Goal: Contribute content: Contribute content

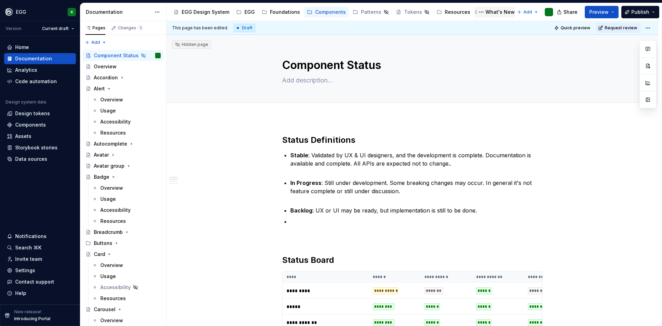
click at [486, 10] on div "What's New" at bounding box center [500, 12] width 29 height 7
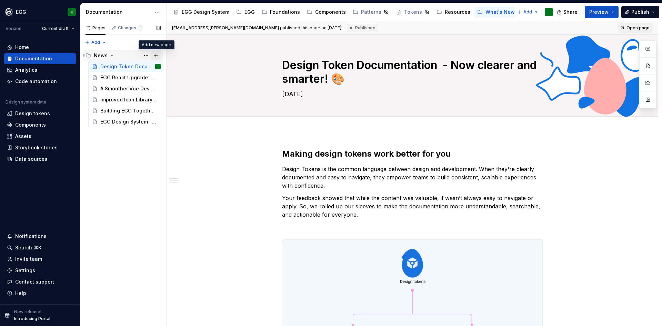
click at [154, 56] on button "Page tree" at bounding box center [156, 56] width 10 height 10
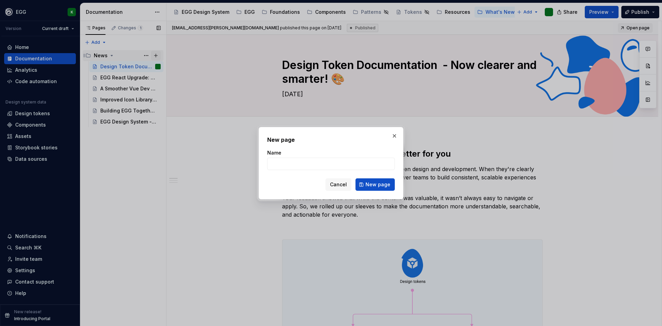
type textarea "*"
click at [285, 161] on input "Name" at bounding box center [331, 164] width 128 height 12
paste input "Collaboration Spotlight: EGG x Horizon Starter Kits"
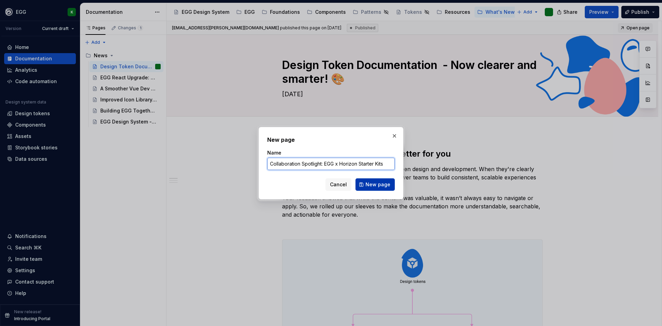
type input "Collaboration Spotlight: EGG x Horizon Starter Kits"
click at [371, 185] on span "New page" at bounding box center [378, 184] width 25 height 7
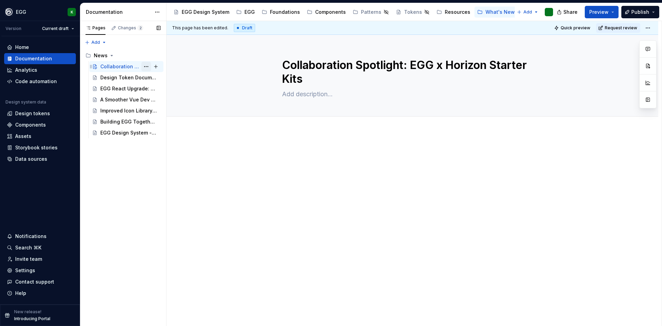
click at [145, 65] on button "Page tree" at bounding box center [146, 67] width 10 height 10
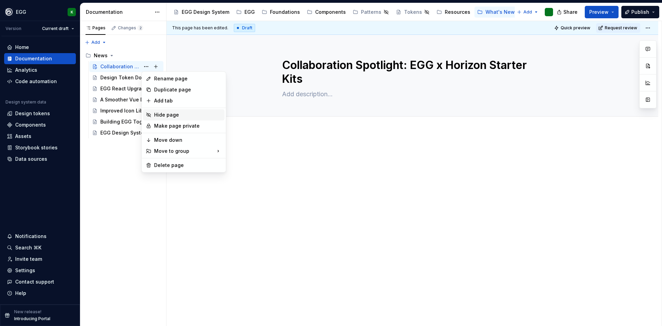
click at [150, 116] on icon at bounding box center [149, 115] width 6 height 6
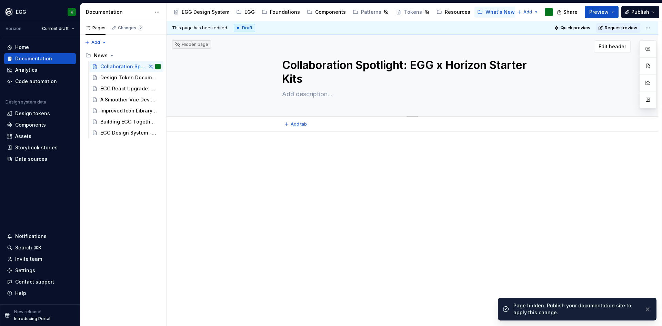
click at [408, 65] on textarea "Collaboration Spotlight: EGG x Horizon Starter Kits" at bounding box center [411, 72] width 261 height 30
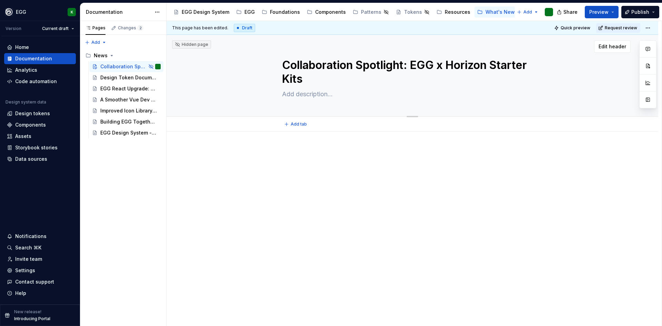
click at [409, 65] on textarea "Collaboration Spotlight: EGG x Horizon Starter Kits" at bounding box center [411, 72] width 261 height 30
click at [413, 65] on textarea "Collaboration Spotlight: EGG x Horizon Starter Kits" at bounding box center [411, 72] width 261 height 30
type textarea "*"
type textarea "Collaboration Spotlight:EGG x Horizon Starter Kits"
type textarea "*"
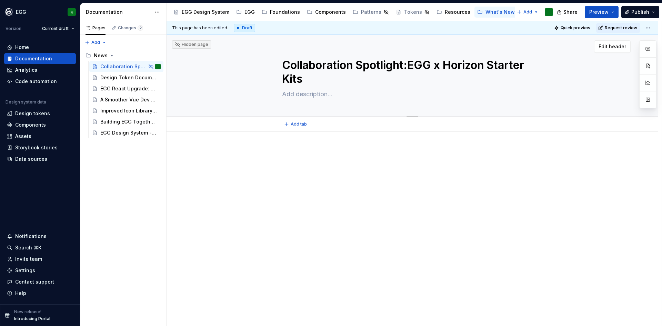
type textarea "Collaboration Spotlight:EGG x Horizon Starter Kits"
click at [413, 65] on textarea "Collaboration Spotlight:EGG x Horizon Starter Kits" at bounding box center [411, 72] width 261 height 30
click at [410, 64] on textarea "Collaboration Spotlight:EGG x Horizon Starter Kits" at bounding box center [411, 72] width 261 height 30
type textarea "*"
type textarea "Collaboration Spotlight:EGG x Horizon Starter Kits"
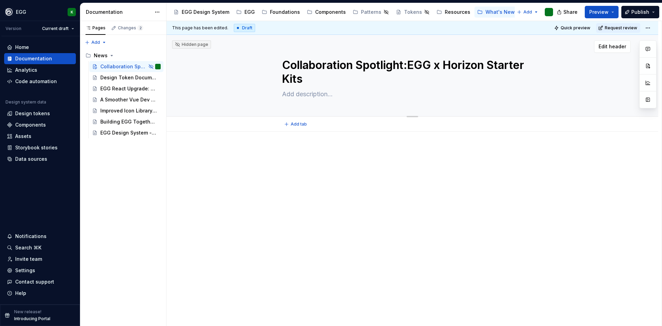
click at [312, 80] on textarea "Collaboration Spotlight:EGG x Horizon Starter Kits" at bounding box center [411, 72] width 261 height 30
click at [410, 64] on textarea "Collaboration Spotlight:EGG x Horizon Starter Kits" at bounding box center [411, 72] width 261 height 30
type textarea "*"
type textarea "Collaboration Spotlight: EGG x Horizon Starter Kits"
click at [311, 96] on textarea at bounding box center [411, 94] width 261 height 11
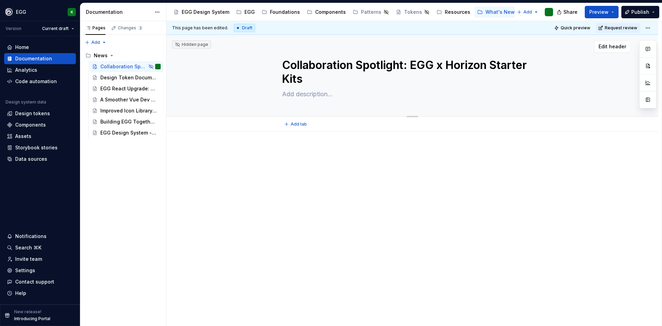
type textarea "*"
type textarea "x"
type textarea "*"
type textarea "xc"
type textarea "*"
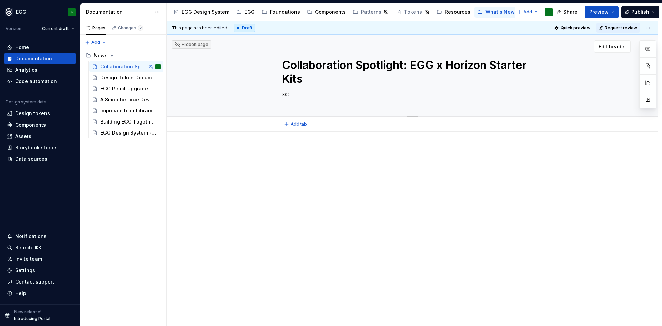
type textarea "xcv"
click at [286, 96] on textarea "xcv" at bounding box center [411, 94] width 261 height 11
type textarea "*"
click at [353, 65] on textarea "Collaboration Spotlight: EGG x Horizon Starter Kits" at bounding box center [411, 72] width 261 height 30
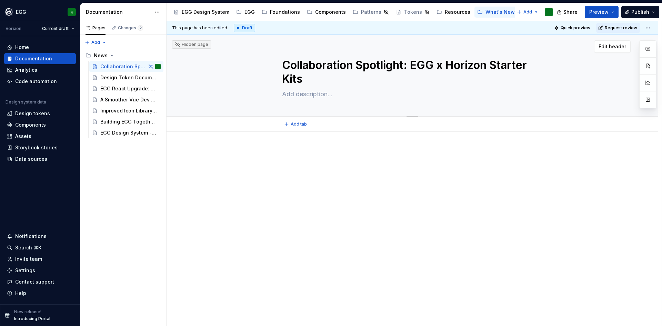
drag, startPoint x: 284, startPoint y: 66, endPoint x: 413, endPoint y: 66, distance: 128.3
click at [413, 66] on textarea "Collaboration Spotlight: EGG x Horizon Starter Kits" at bounding box center [411, 72] width 261 height 30
type textarea "*"
type textarea "EGG x Horizon Starter Kits"
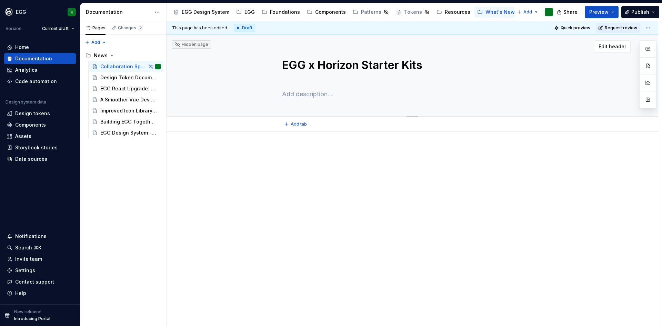
type textarea "*"
type textarea "EGG x Horizon Starter Kits"
click at [319, 79] on textarea at bounding box center [411, 80] width 261 height 11
paste textarea "Collaboration Spotlight:"
type textarea "*"
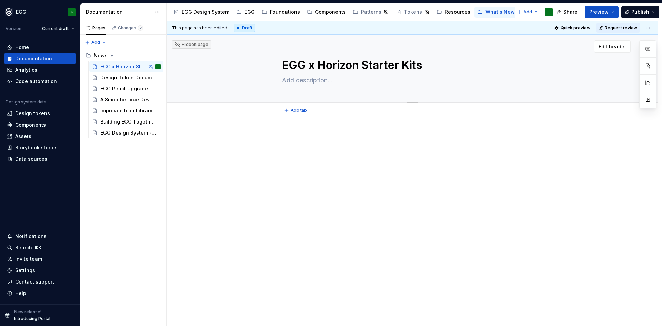
type textarea "Collaboration Spotlight:"
type textarea "*"
type textarea "Collaboration Spotlight:"
type textarea "*"
type textarea "Collaboration Spotlight"
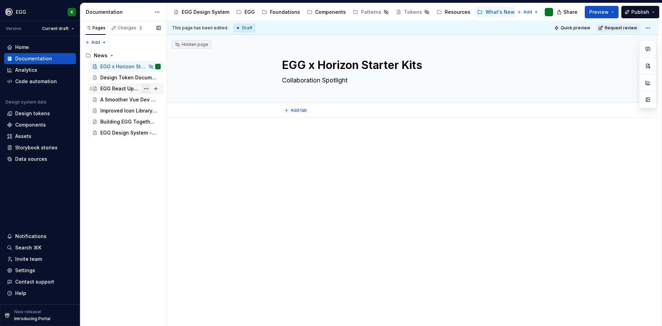
type textarea "*"
type textarea "Collaboration Spotlight"
click at [122, 75] on div "Design Token Documentation - Now clearer and smarter! 🎨" at bounding box center [120, 77] width 40 height 7
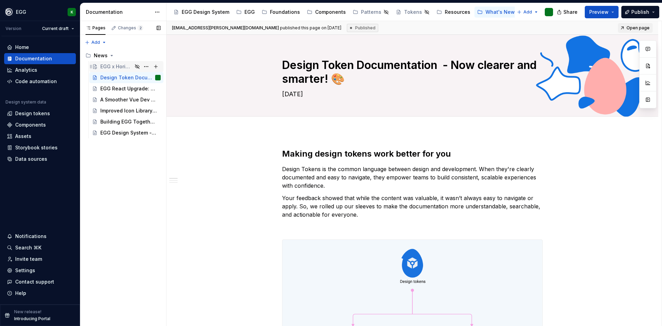
click at [118, 64] on div "EGG x Horizon Starter Kits" at bounding box center [116, 66] width 32 height 7
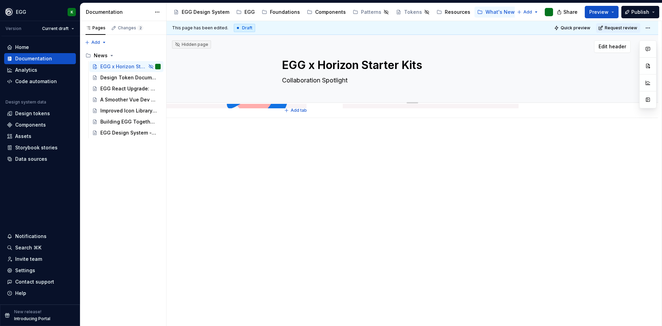
click at [326, 80] on textarea "Collaboration Spotlight" at bounding box center [411, 80] width 261 height 11
click at [366, 79] on textarea "Collaboration Spotlight" at bounding box center [411, 80] width 261 height 11
type textarea "*"
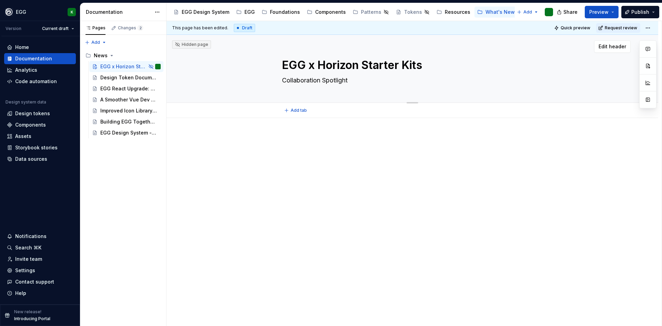
type textarea "Collaboration Spotlight"
type textarea "*"
type textarea "Collaboration Spotlight"
type textarea "*"
type textarea "Collaboration Spotlight |"
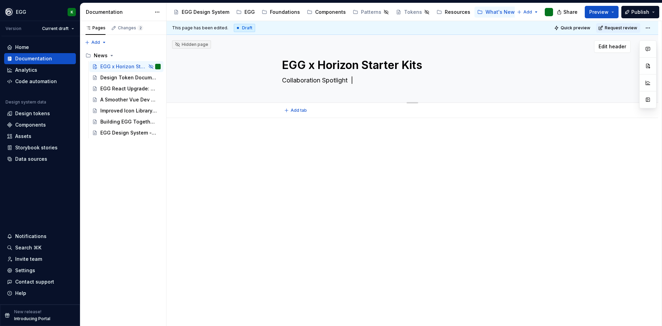
type textarea "*"
type textarea "Collaboration Spotlight |"
type textarea "*"
type textarea "Collaboration Spotlight |"
type textarea "*"
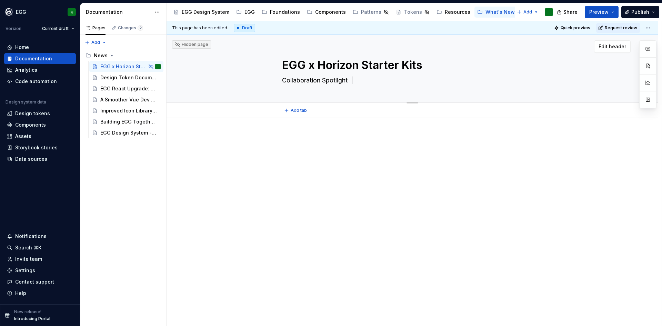
type textarea "Collaboration Spotlight | S"
type textarea "*"
type textarea "Collaboration Spotlight |"
type textarea "*"
type textarea "Collaboration Spotlight | O"
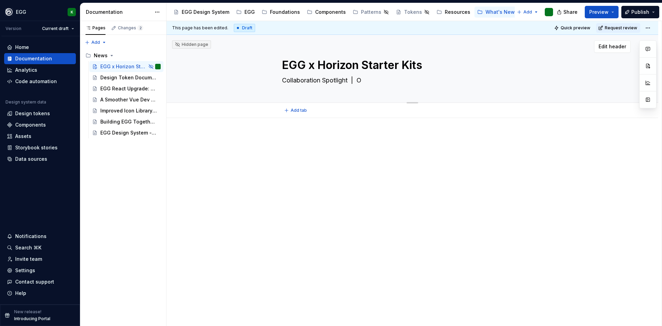
type textarea "*"
type textarea "Collaboration Spotlight | Oc"
type textarea "*"
type textarea "Collaboration Spotlight | Oct"
type textarea "*"
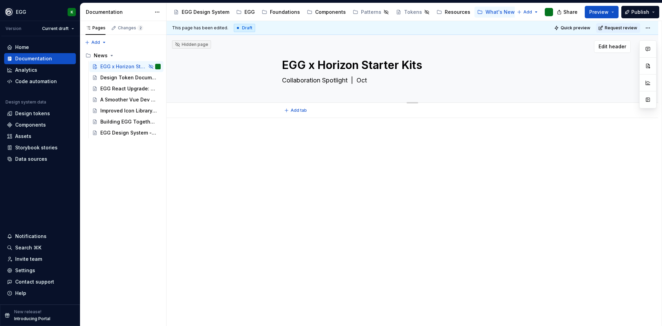
type textarea "Collaboration Spotlight | Octo"
type textarea "*"
type textarea "Collaboration Spotlight | Octob"
type textarea "*"
type textarea "Collaboration Spotlight | Octobe"
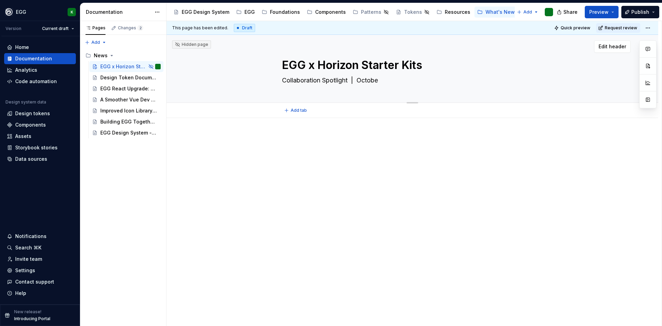
type textarea "*"
type textarea "Collaboration Spotlight | October"
type textarea "*"
type textarea "Collaboration Spotlight | October"
type textarea "*"
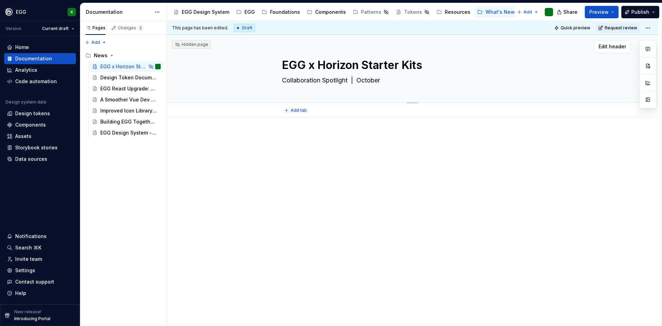
type textarea "Collaboration Spotlight | [DATE]"
type textarea "*"
type textarea "Collaboration Spotlight | [DATE]"
type textarea "*"
type textarea "Collaboration Spotlight | October 202"
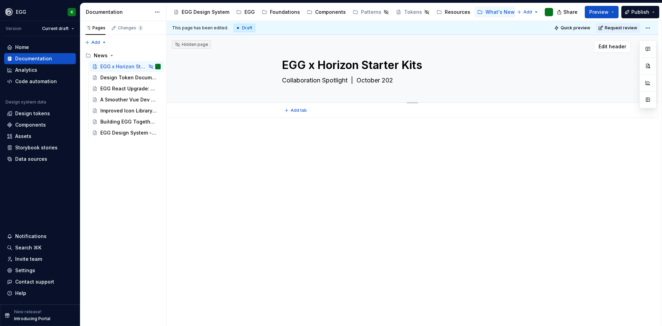
type textarea "*"
type textarea "Collaboration Spotlight | [DATE]"
type textarea "*"
type textarea "Collaboration Spotlight | [DATE]"
click at [290, 142] on p at bounding box center [412, 139] width 261 height 8
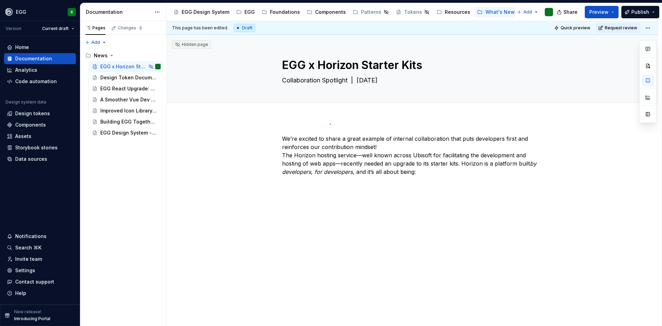
click at [330, 123] on div "This page has been edited. Draft Quick preview Request review Hidden page EGG x…" at bounding box center [414, 173] width 495 height 305
click at [390, 148] on p "We’re excited to share a great example of internal collaboration that puts deve…" at bounding box center [412, 155] width 261 height 41
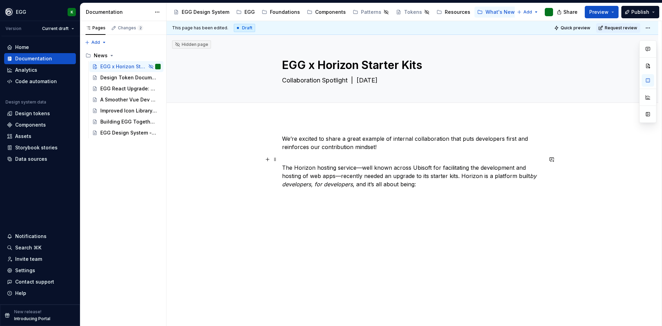
click at [354, 166] on p "The Horizon hosting service—well known across Ubisoft for facilitating the deve…" at bounding box center [412, 171] width 261 height 33
type textarea "*"
click at [336, 174] on p "The Horizon hosting service - well known across Ubisoft for facilitating the de…" at bounding box center [412, 171] width 261 height 33
click at [450, 187] on p "The Horizon hosting service - well known across Ubisoft for facilitating the de…" at bounding box center [412, 171] width 261 height 33
click at [519, 177] on p "The Horizon hosting service - well known across Ubisoft for facilitating the de…" at bounding box center [412, 171] width 261 height 33
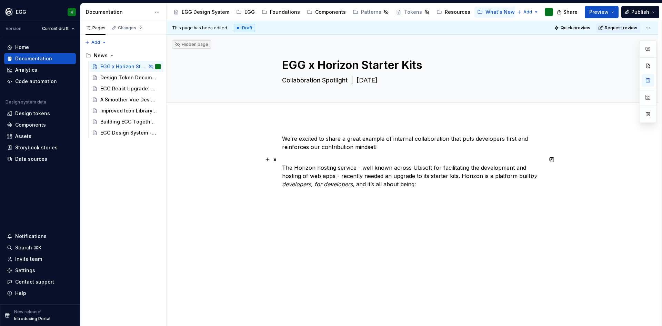
click at [517, 175] on p "The Horizon hosting service - well known across Ubisoft for facilitating the de…" at bounding box center [412, 171] width 261 height 33
click at [371, 186] on p "The Horizon hosting service - well known across Ubisoft for facilitating the de…" at bounding box center [412, 171] width 261 height 33
click at [382, 208] on div "We’re excited to share a great example of internal collaboration that puts deve…" at bounding box center [413, 206] width 492 height 177
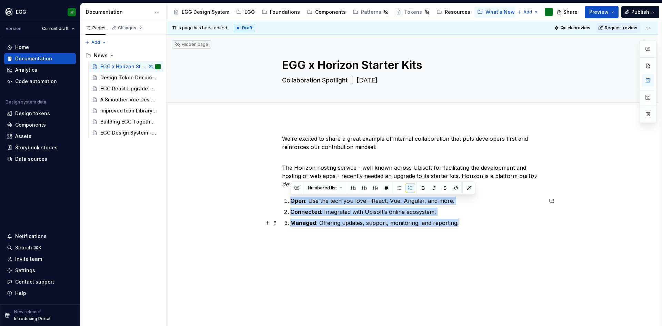
drag, startPoint x: 292, startPoint y: 200, endPoint x: 465, endPoint y: 222, distance: 173.9
click at [465, 222] on ol "Open : Use the tech you love—React, Vue, Angular, and more. Connected : Integra…" at bounding box center [416, 212] width 253 height 30
click at [398, 186] on button "button" at bounding box center [400, 188] width 10 height 10
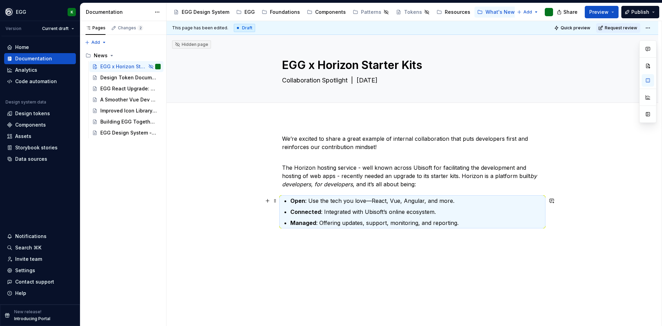
click at [291, 200] on strong "Open" at bounding box center [297, 200] width 15 height 7
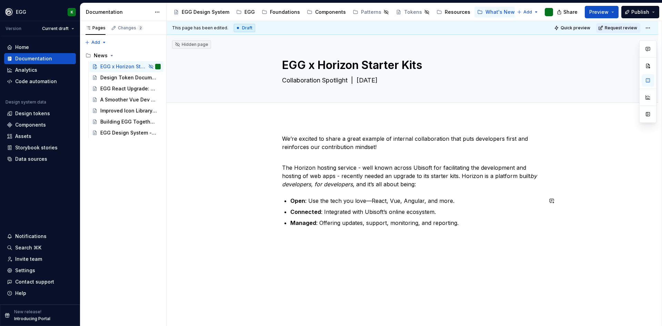
click at [354, 247] on div "We’re excited to share a great example of internal collaboration that puts deve…" at bounding box center [413, 225] width 492 height 215
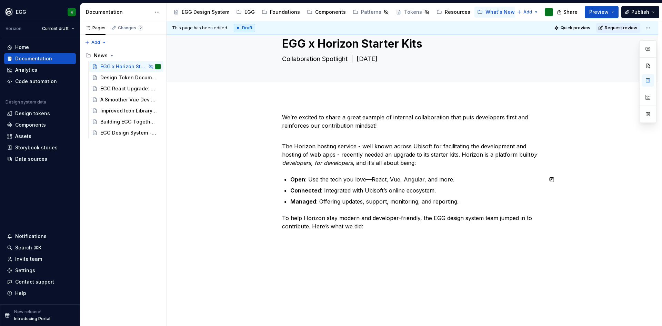
scroll to position [32, 0]
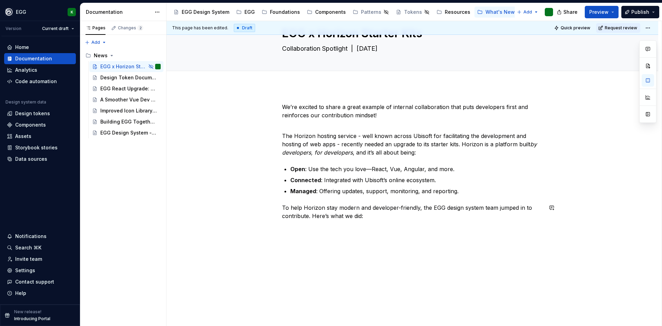
click at [348, 234] on div "We’re excited to share a great example of internal collaboration that puts deve…" at bounding box center [413, 206] width 492 height 240
click at [365, 233] on div "We’re excited to share a great example of internal collaboration that puts deve…" at bounding box center [412, 172] width 261 height 138
click at [292, 235] on div "We’re excited to share a great example of internal collaboration that puts deve…" at bounding box center [412, 172] width 261 height 138
click at [293, 224] on div "We’re excited to share a great example of internal collaboration that puts deve…" at bounding box center [412, 168] width 261 height 130
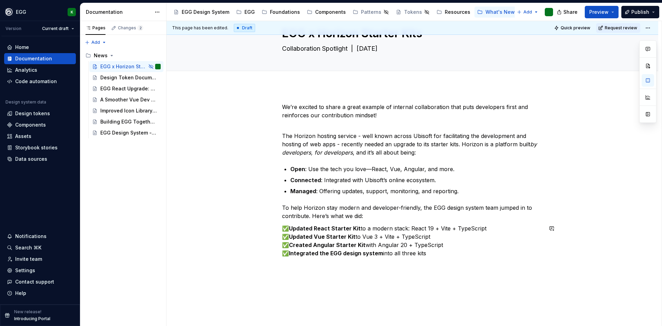
click at [329, 282] on div "We’re excited to share a great example of internal collaboration that puts deve…" at bounding box center [413, 224] width 492 height 277
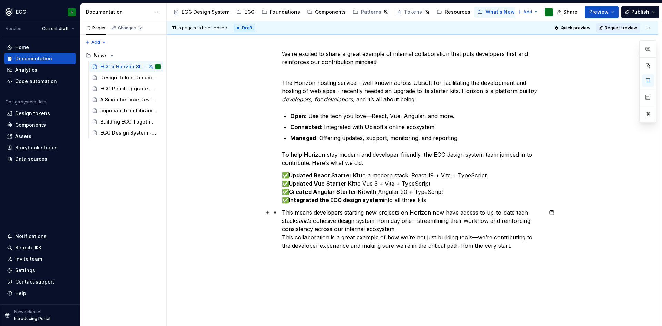
scroll to position [101, 0]
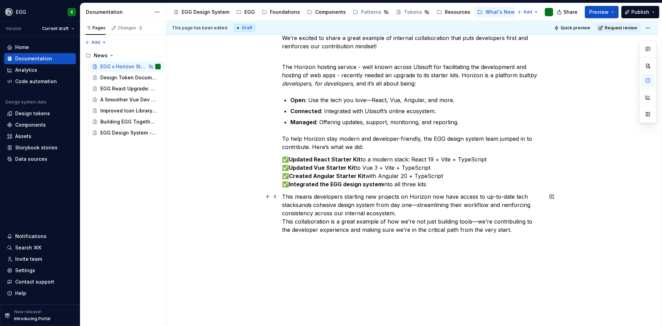
click at [406, 210] on p "This means developers starting new projects on Horizon now have access to up-to…" at bounding box center [412, 212] width 261 height 41
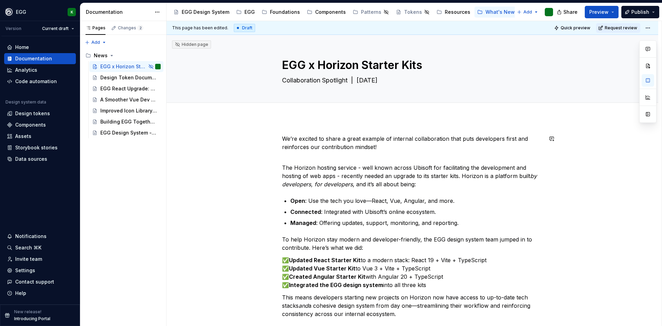
scroll to position [34, 0]
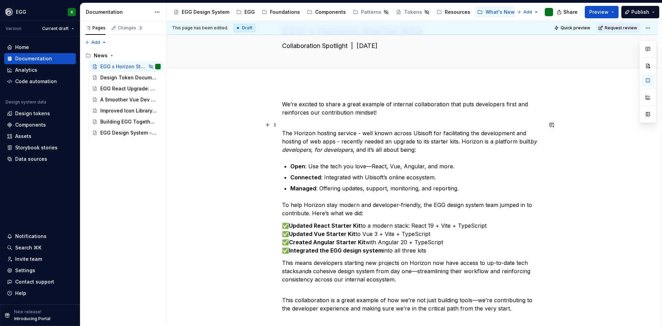
click at [307, 136] on p "The Horizon hosting service - well known across Ubisoft for facilitating the de…" at bounding box center [412, 137] width 261 height 33
click at [280, 131] on div "We’re excited to share a great example of internal collaboration that puts deve…" at bounding box center [413, 250] width 492 height 335
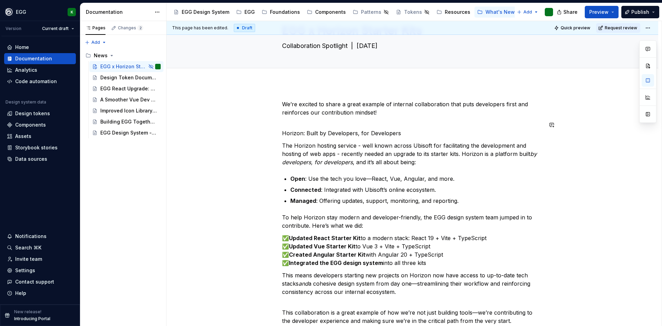
click at [280, 131] on div "We’re excited to share a great example of internal collaboration that puts deve…" at bounding box center [413, 257] width 492 height 348
click at [293, 124] on p "Horizon: Built by Developers, for Developers" at bounding box center [412, 129] width 261 height 17
click at [293, 124] on p "/h Horizon: Built by Developers, for Developers" at bounding box center [412, 129] width 261 height 17
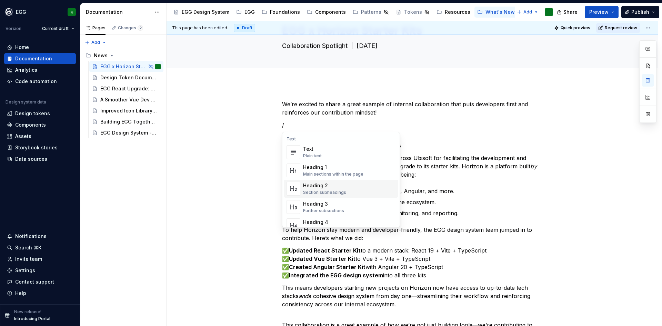
click at [324, 185] on div "Heading 2" at bounding box center [324, 185] width 43 height 7
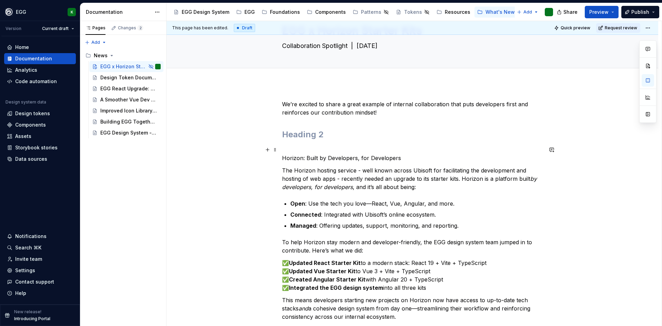
click at [312, 158] on p "Horizon: Built by Developers, for Developers" at bounding box center [412, 154] width 261 height 17
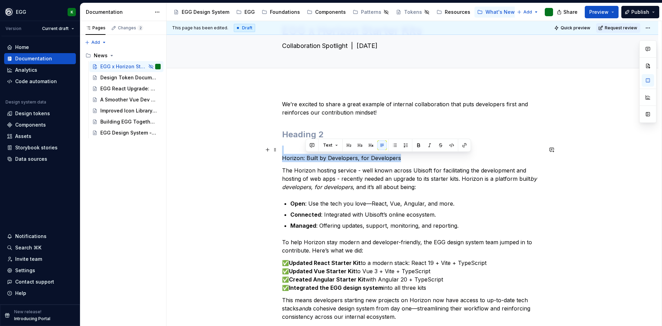
click at [312, 158] on p "Horizon: Built by Developers, for Developers" at bounding box center [412, 154] width 261 height 17
copy p "Horizon: Built by Developers, for Developers"
click at [299, 158] on p "Horizon: Built by Developers, for Developers" at bounding box center [412, 154] width 261 height 17
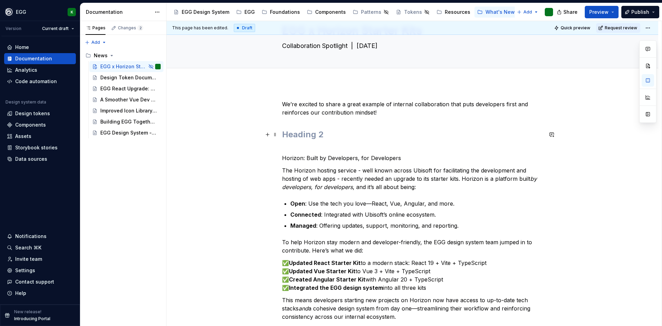
click at [295, 136] on h2 at bounding box center [412, 134] width 261 height 11
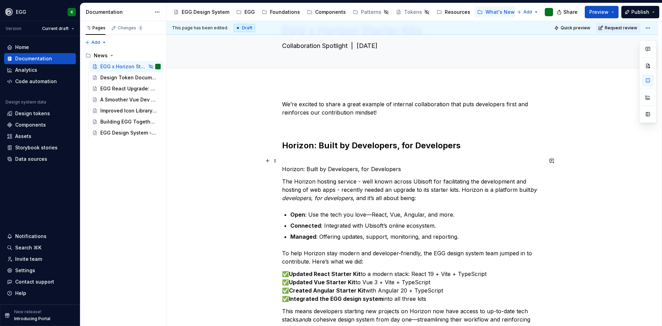
click at [309, 157] on p "Horizon: Built by Developers, for Developers" at bounding box center [412, 165] width 261 height 17
drag, startPoint x: 400, startPoint y: 171, endPoint x: 278, endPoint y: 170, distance: 122.1
click at [278, 170] on div "We’re excited to share a great example of internal collaboration that puts deve…" at bounding box center [413, 275] width 492 height 384
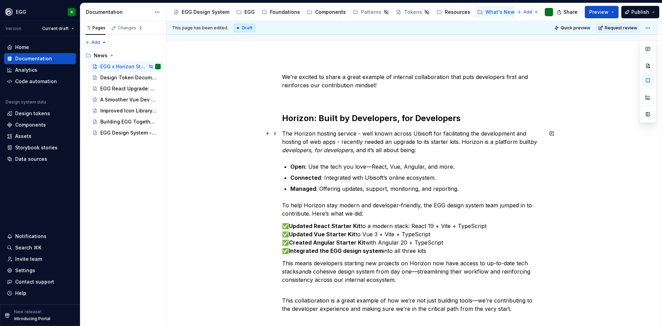
scroll to position [69, 0]
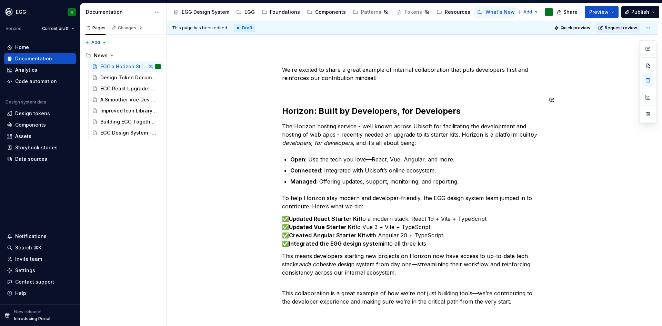
click at [299, 89] on div "We’re excited to share a great example of internal collaboration that puts deve…" at bounding box center [412, 186] width 261 height 240
click at [294, 84] on div "We’re excited to share a great example of internal collaboration that puts deve…" at bounding box center [412, 186] width 261 height 240
click at [286, 102] on h2 "Horizon: Built by Developers, for Developers" at bounding box center [412, 106] width 261 height 22
click at [288, 85] on div "We’re excited to share a great example of internal collaboration that puts deve…" at bounding box center [412, 186] width 261 height 240
click at [393, 75] on p "We’re excited to share a great example of internal collaboration that puts deve…" at bounding box center [412, 74] width 261 height 17
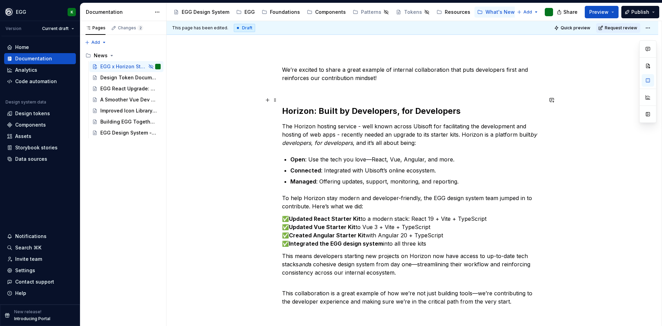
click at [281, 106] on div "We’re excited to share a great example of internal collaboration that puts deve…" at bounding box center [413, 230] width 492 height 363
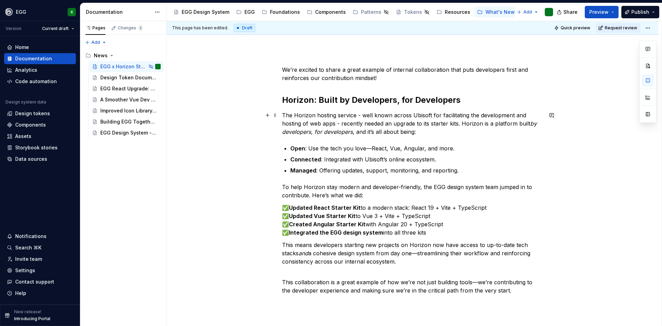
click at [343, 130] on em "by developers, for developers" at bounding box center [410, 127] width 257 height 15
click at [281, 188] on div "We’re excited to share a great example of internal collaboration that puts deve…" at bounding box center [413, 225] width 492 height 352
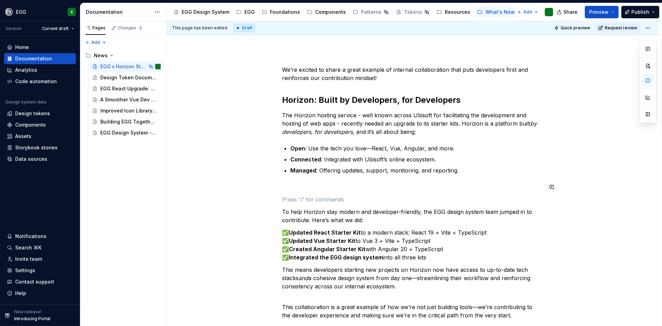
click at [285, 192] on div "We’re excited to share a great example of internal collaboration that puts deve…" at bounding box center [412, 193] width 261 height 254
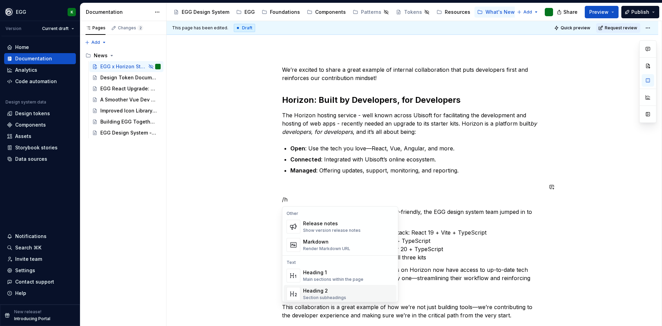
click at [314, 292] on div "Heading 2" at bounding box center [324, 290] width 43 height 7
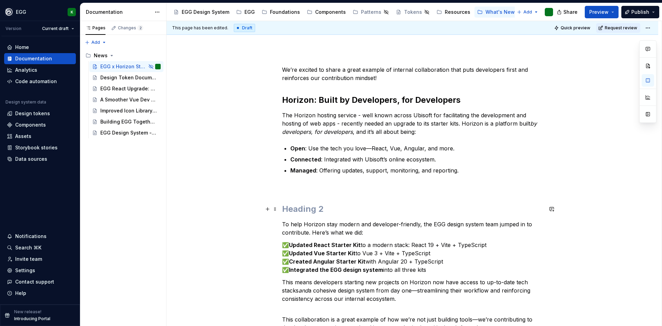
click at [288, 209] on h2 at bounding box center [412, 209] width 261 height 11
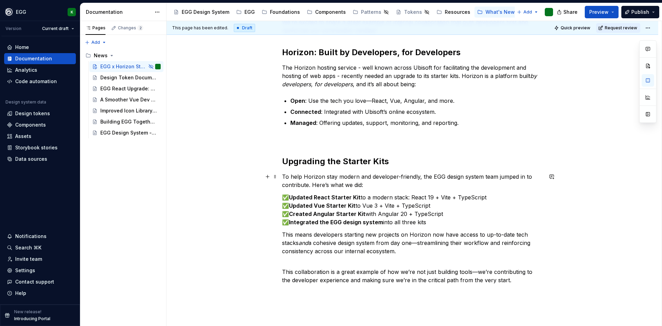
scroll to position [138, 0]
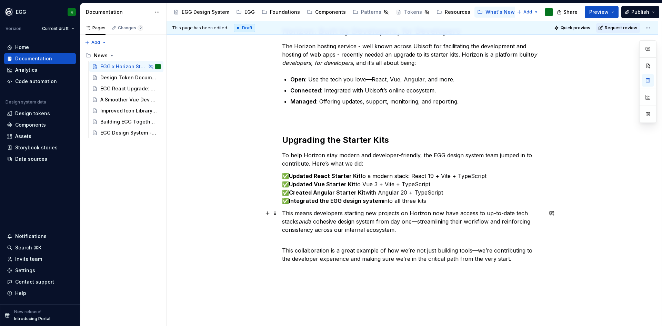
click at [284, 214] on p "This means developers starting new projects on Horizon now have access to up-to…" at bounding box center [412, 221] width 261 height 25
click at [283, 212] on p "This means developers starting new projects on Horizon now have access to up-to…" at bounding box center [412, 221] width 261 height 25
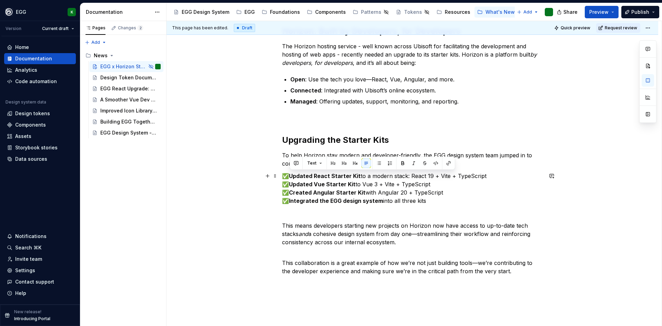
drag, startPoint x: 430, startPoint y: 199, endPoint x: 287, endPoint y: 179, distance: 144.5
click at [287, 179] on p "✅ Updated React Starter Kit to a modern stack: React 19 + Vite + TypeScript ✅ U…" at bounding box center [412, 188] width 261 height 33
click at [313, 187] on strong "Updated Vue Starter Kit" at bounding box center [322, 184] width 67 height 7
click at [290, 180] on p "✅ Updated React Starter Kit to a modern stack: React 19 + Vite + TypeScript ✅ U…" at bounding box center [412, 188] width 261 height 33
click at [431, 201] on p "✅ Updated React Starter Kit to a modern stack: React 19 + Vite + TypeScript ✅ U…" at bounding box center [412, 188] width 261 height 33
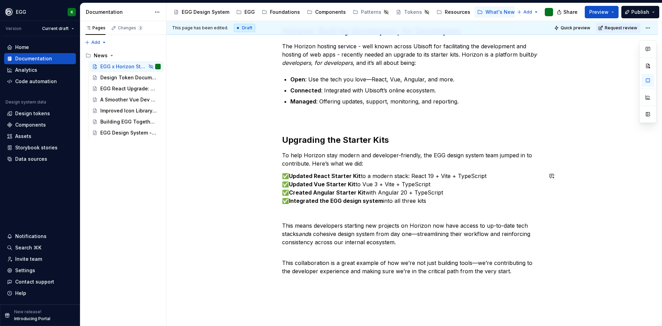
click at [431, 201] on p "✅ Updated React Starter Kit to a modern stack: React 19 + Vite + TypeScript ✅ U…" at bounding box center [412, 188] width 261 height 33
drag, startPoint x: 431, startPoint y: 201, endPoint x: 423, endPoint y: 202, distance: 8.3
click at [423, 202] on p "✅ Updated React Starter Kit to a modern stack: React 19 + Vite + TypeScript ✅ U…" at bounding box center [412, 188] width 261 height 33
click at [428, 199] on p "✅ Updated React Starter Kit to a modern stack: React 19 + Vite + TypeScript ✅ U…" at bounding box center [412, 188] width 261 height 33
click at [307, 235] on em "and" at bounding box center [304, 233] width 10 height 7
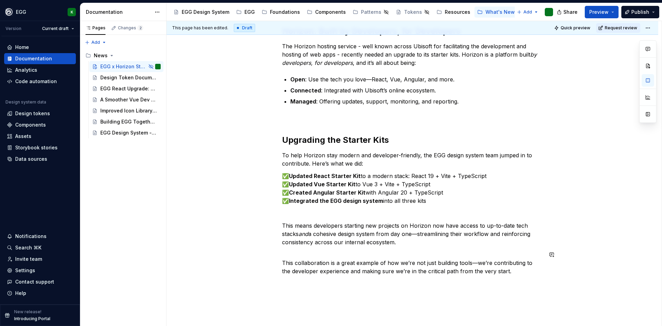
click at [399, 247] on div "We’re excited to share a great example of internal collaboration that puts deve…" at bounding box center [412, 136] width 261 height 279
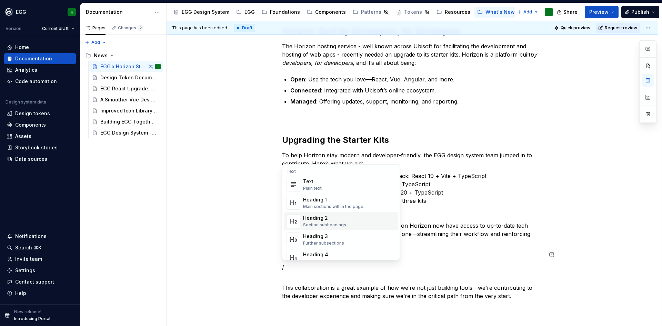
click at [322, 216] on div "Heading 2" at bounding box center [324, 218] width 43 height 7
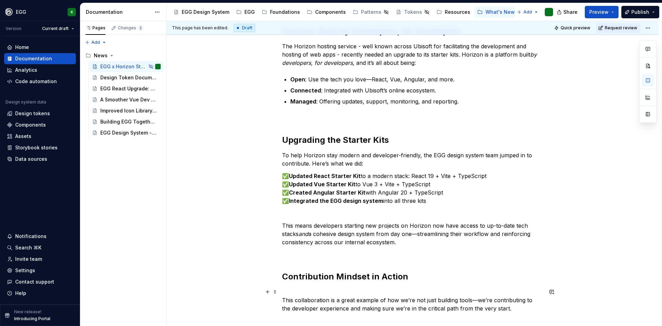
click at [311, 288] on p "This collaboration is a great example of how we’re not just building tools—we’r…" at bounding box center [412, 300] width 261 height 25
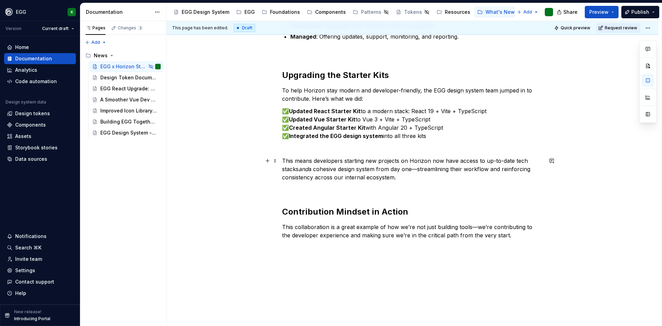
scroll to position [207, 0]
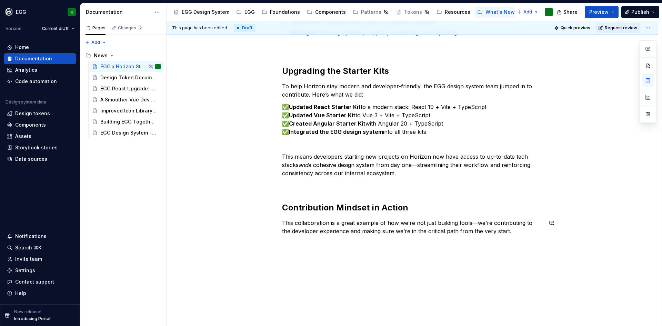
click at [382, 263] on div "We’re excited to share a great example of internal collaboration that puts deve…" at bounding box center [413, 126] width 492 height 430
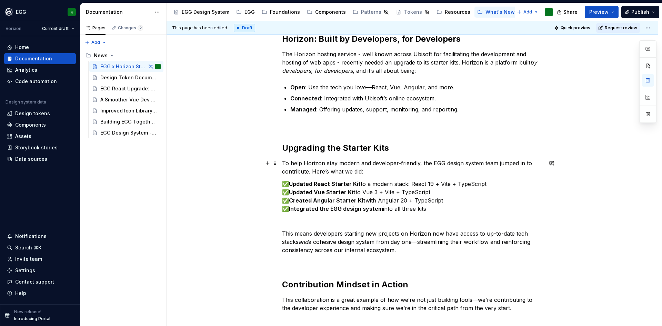
scroll to position [138, 0]
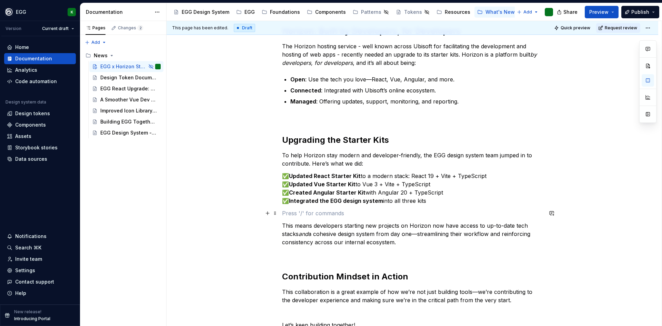
click at [308, 215] on p at bounding box center [412, 213] width 261 height 8
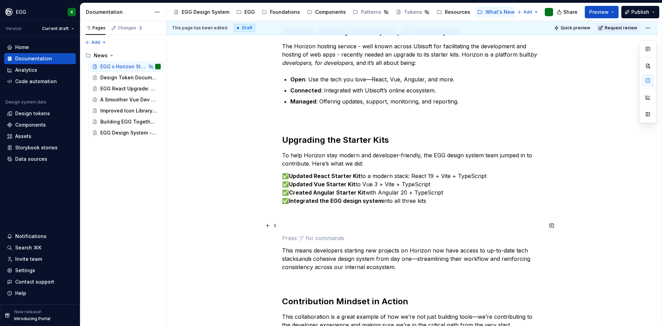
click at [305, 227] on p at bounding box center [412, 225] width 261 height 8
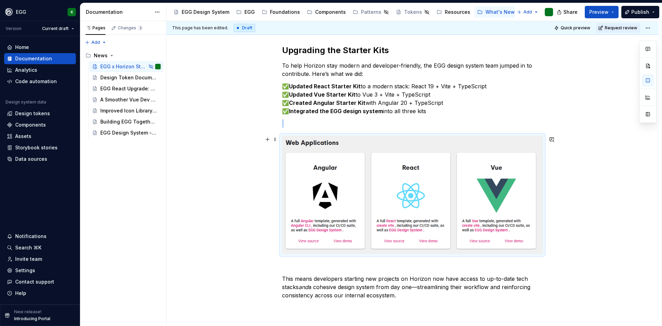
scroll to position [241, 0]
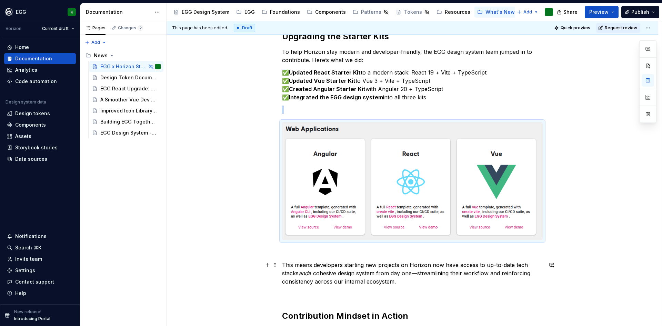
click at [248, 266] on div "We’re excited to share a great example of internal collaboration that puts deve…" at bounding box center [413, 176] width 492 height 598
click at [367, 269] on p "This means developers starting new projects on Horizon now have access to up-to…" at bounding box center [412, 273] width 261 height 25
click at [307, 273] on em "and" at bounding box center [304, 273] width 10 height 7
click at [425, 259] on button "button" at bounding box center [425, 261] width 10 height 10
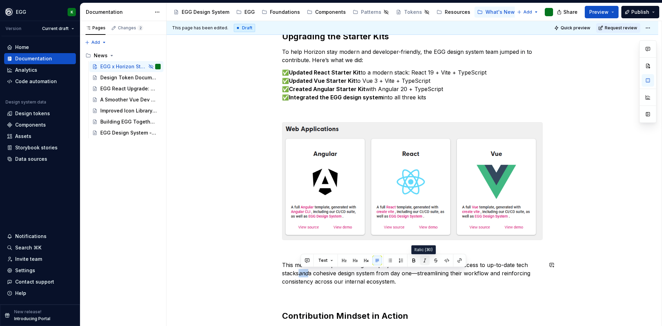
click at [422, 259] on button "button" at bounding box center [425, 261] width 10 height 10
click at [396, 279] on p "This means developers starting new projects on Horizon now have access to up-to…" at bounding box center [412, 273] width 261 height 25
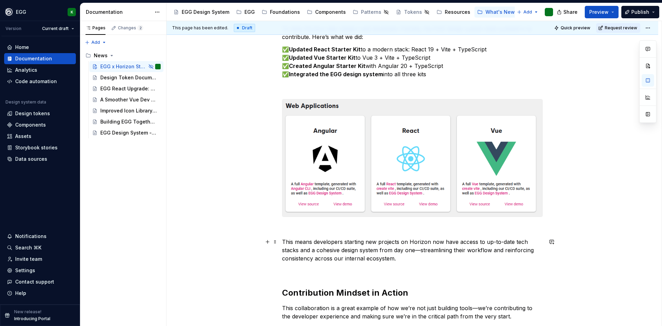
scroll to position [276, 0]
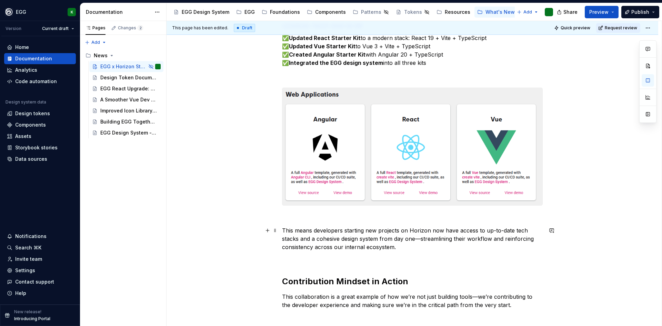
click at [415, 240] on p "This means developers starting new projects on Horizon now have access to up-to…" at bounding box center [412, 238] width 261 height 25
click at [367, 268] on div "We’re excited to share a great example of internal collaboration that puts deve…" at bounding box center [412, 96] width 261 height 475
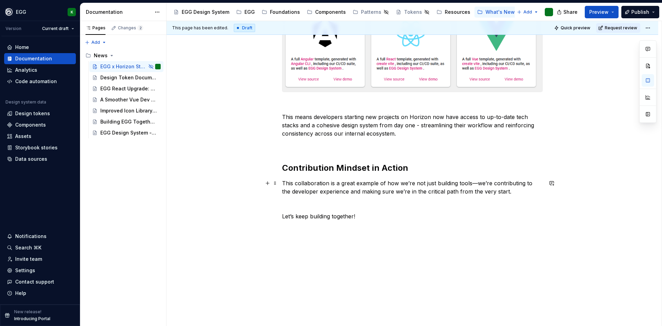
click at [478, 181] on p "This collaboration is a great example of how we’re not just building tools—we’r…" at bounding box center [412, 187] width 261 height 17
click at [476, 185] on p "This collaboration is a great example of how we’re not just building tools—we’r…" at bounding box center [412, 187] width 261 height 17
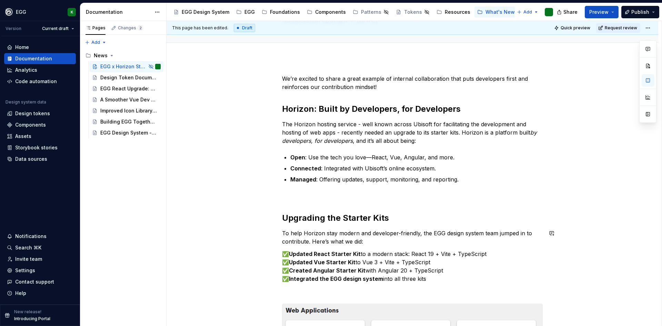
scroll to position [0, 0]
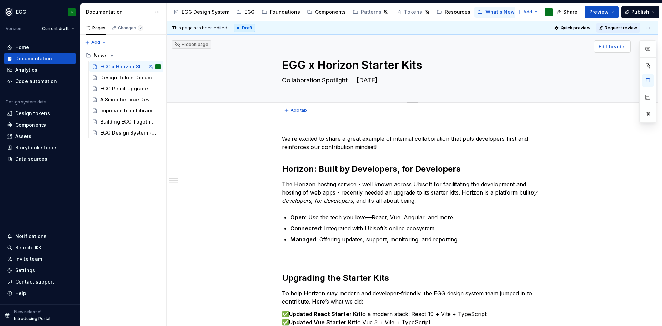
click at [611, 44] on span "Edit header" at bounding box center [613, 46] width 28 height 7
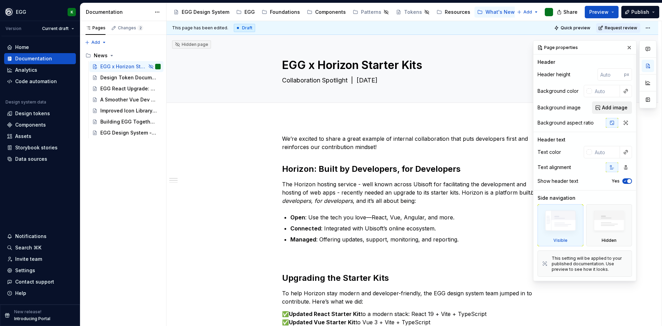
click at [604, 107] on span "Add image" at bounding box center [615, 107] width 26 height 7
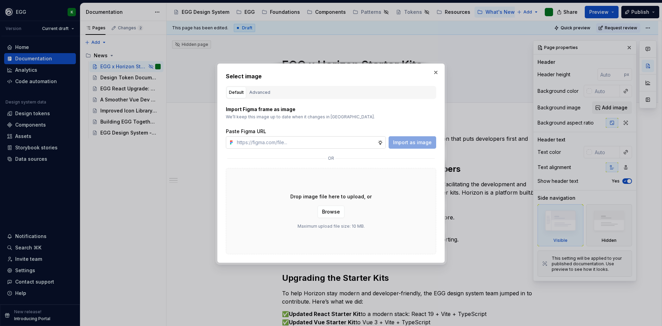
type textarea "*"
click at [335, 213] on span "Browse" at bounding box center [331, 211] width 18 height 7
click at [263, 141] on input "text" at bounding box center [305, 142] width 143 height 12
click at [249, 141] on input "text" at bounding box center [305, 142] width 143 height 12
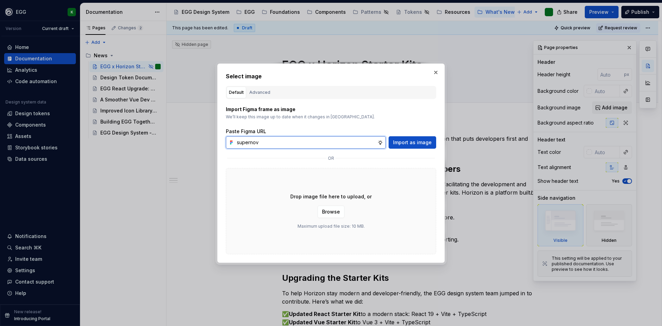
type input "supernova"
click at [344, 142] on input "supernova" at bounding box center [305, 142] width 143 height 12
click at [250, 141] on input "supernova" at bounding box center [305, 142] width 143 height 12
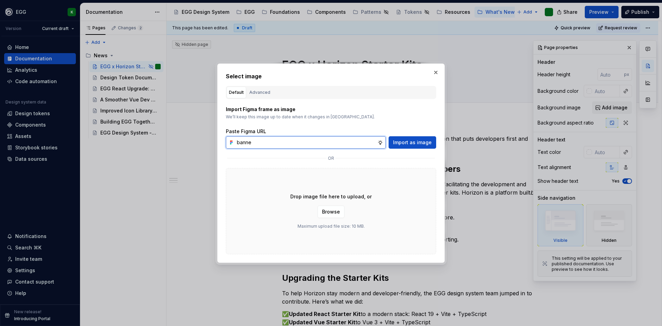
type input "banner"
click at [251, 142] on input "banner" at bounding box center [305, 142] width 143 height 12
drag, startPoint x: 261, startPoint y: 142, endPoint x: 231, endPoint y: 143, distance: 30.1
click at [231, 143] on div "banner" at bounding box center [306, 142] width 160 height 12
click at [296, 146] on input "text" at bounding box center [305, 142] width 143 height 12
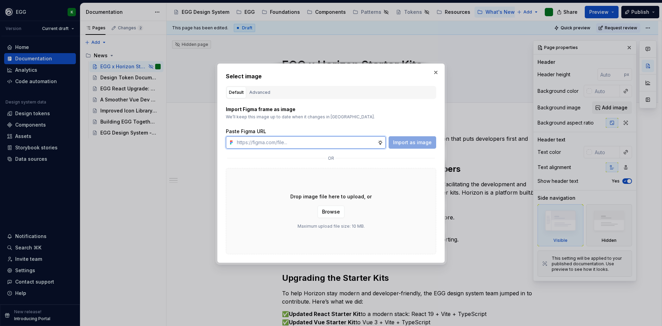
click at [297, 142] on input "text" at bounding box center [305, 142] width 143 height 12
click at [284, 142] on input "text" at bounding box center [305, 142] width 143 height 12
click at [239, 158] on div "or" at bounding box center [331, 158] width 210 height 8
click at [266, 91] on div "Advanced" at bounding box center [259, 92] width 21 height 7
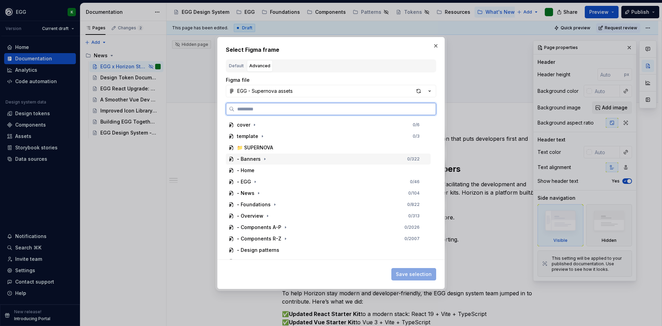
click at [257, 158] on div "- Banners" at bounding box center [249, 159] width 24 height 7
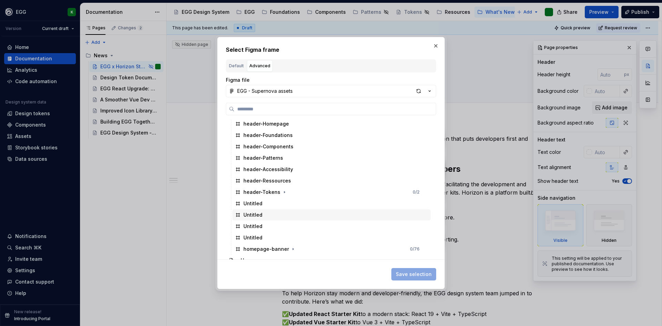
scroll to position [138, 0]
click at [290, 214] on button "button" at bounding box center [293, 214] width 7 height 7
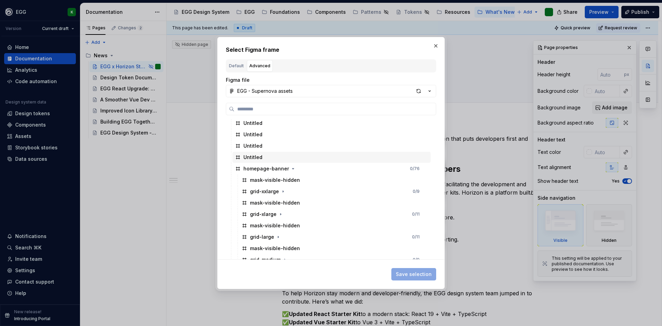
scroll to position [172, 0]
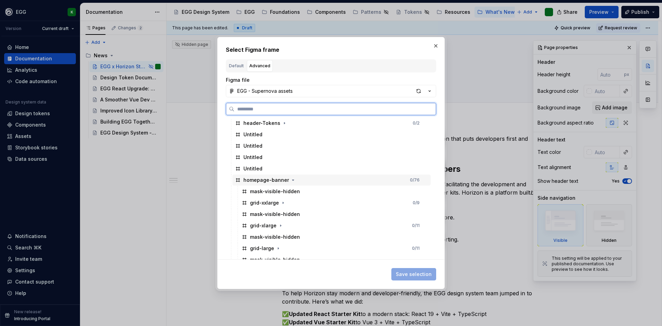
click at [276, 180] on div "homepage-banner" at bounding box center [267, 180] width 46 height 7
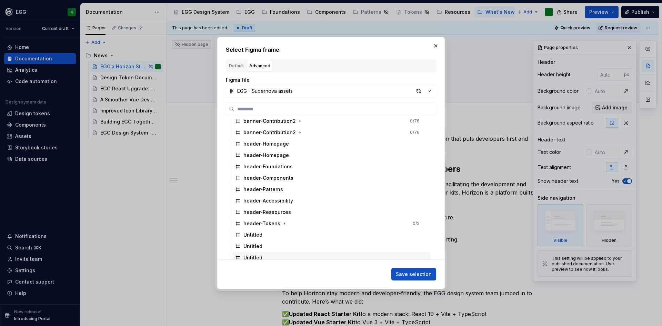
scroll to position [69, 0]
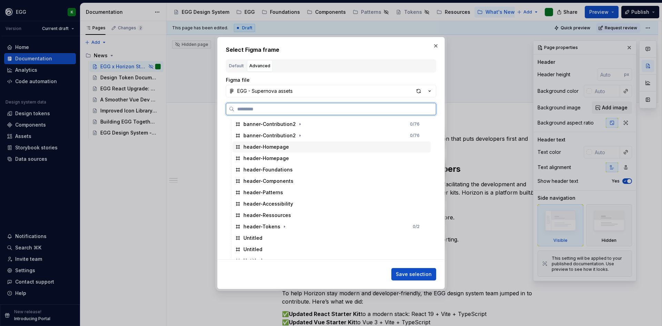
click at [270, 145] on div "header-Homepage" at bounding box center [267, 146] width 46 height 7
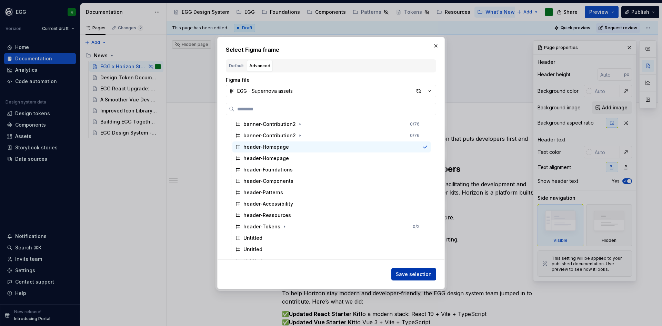
click at [403, 271] on span "Save selection" at bounding box center [414, 274] width 36 height 7
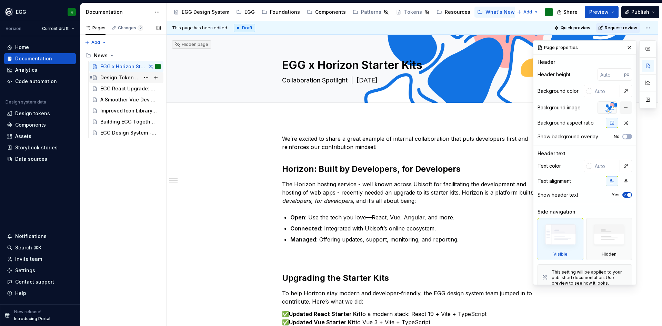
click at [116, 79] on div "Design Token Documentation - Now clearer and smarter! 🎨" at bounding box center [120, 77] width 40 height 7
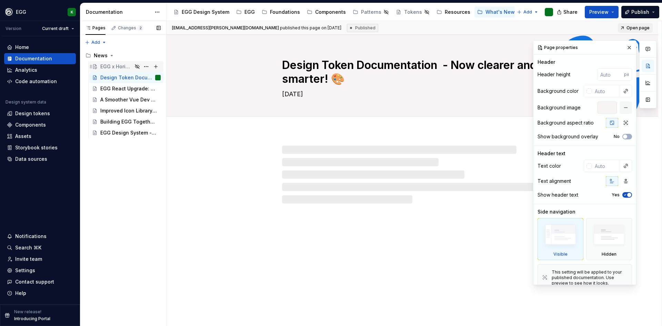
click at [119, 68] on div "EGG x Horizon Starter Kits" at bounding box center [116, 66] width 32 height 7
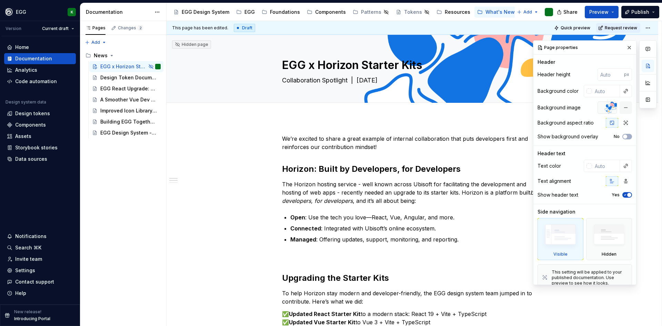
click at [608, 108] on div at bounding box center [607, 107] width 19 height 12
click at [622, 109] on button "button" at bounding box center [626, 107] width 12 height 12
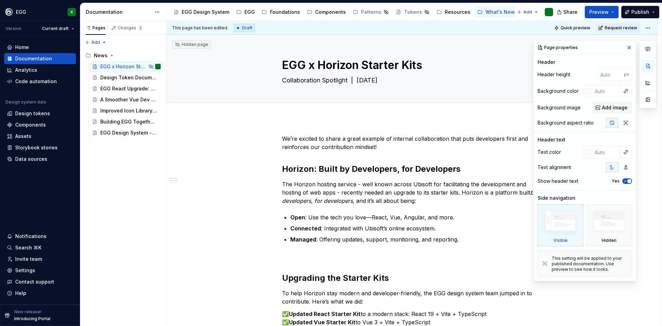
click at [622, 109] on span "Add image" at bounding box center [615, 107] width 26 height 7
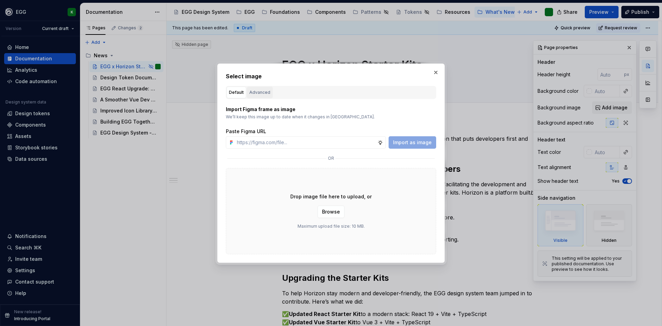
click at [257, 87] on button "Advanced" at bounding box center [260, 93] width 26 height 12
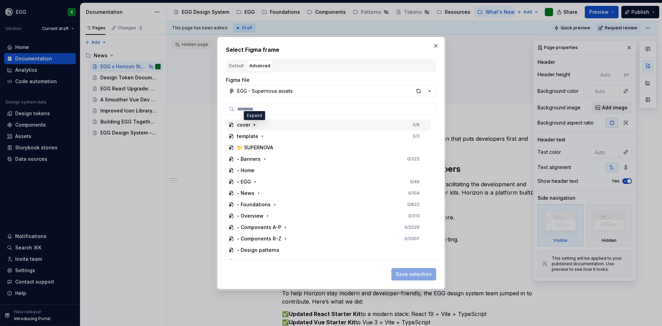
click at [254, 125] on icon "button" at bounding box center [254, 125] width 1 height 2
click at [254, 125] on icon "button" at bounding box center [255, 125] width 2 height 1
click at [262, 159] on icon "button" at bounding box center [265, 159] width 6 height 6
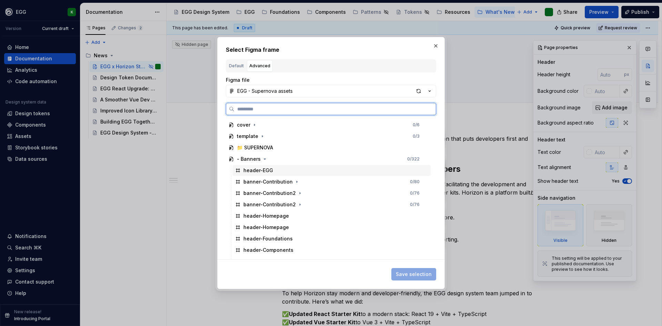
click at [256, 169] on div "header-EGG" at bounding box center [259, 170] width 30 height 7
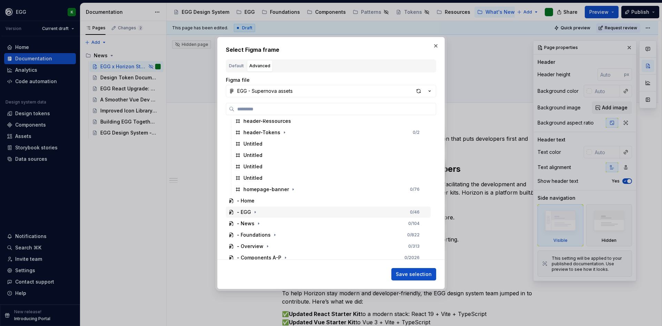
scroll to position [172, 0]
click at [260, 216] on icon "button" at bounding box center [259, 214] width 6 height 6
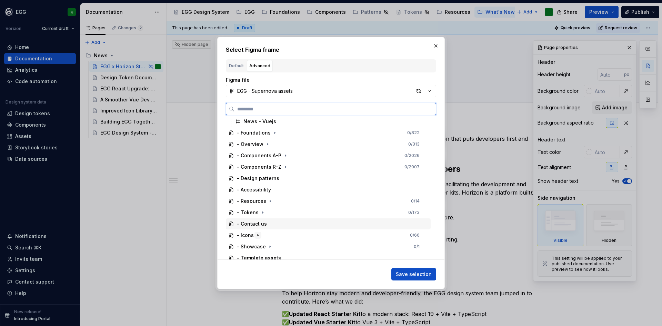
scroll to position [509, 0]
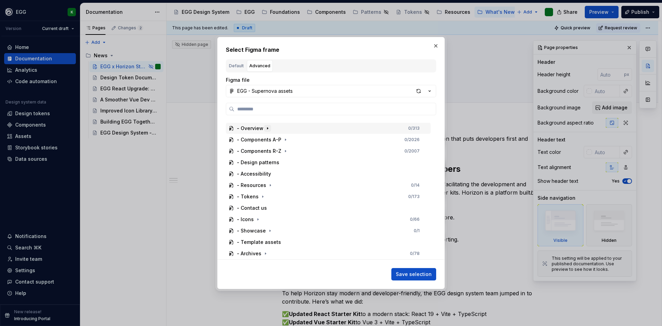
click at [267, 126] on icon "button" at bounding box center [268, 129] width 6 height 6
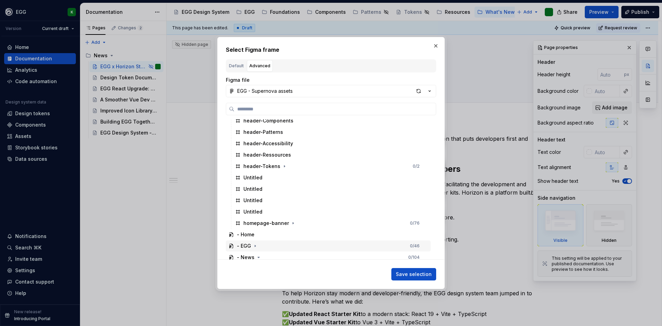
scroll to position [198, 0]
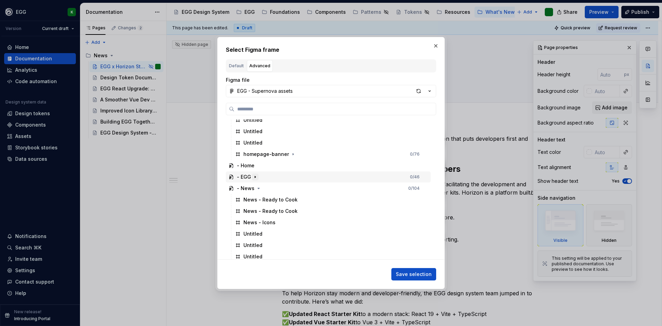
click at [256, 177] on icon "button" at bounding box center [256, 177] width 6 height 6
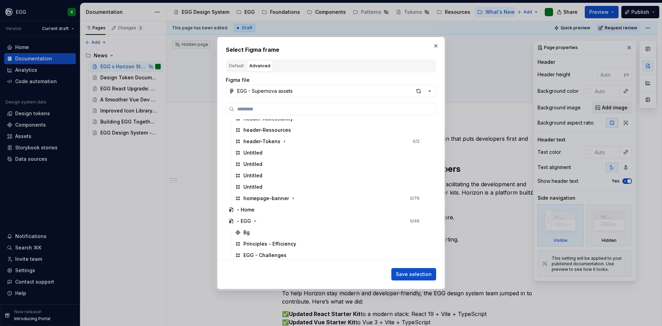
scroll to position [207, 0]
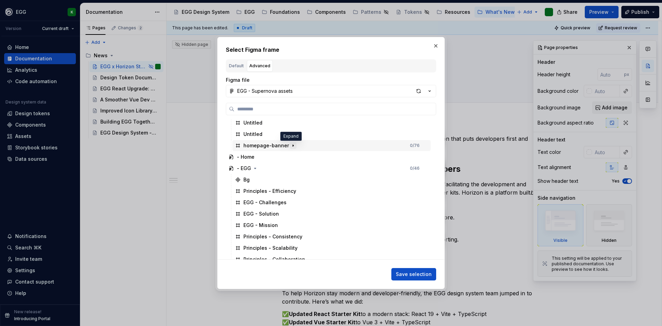
click at [290, 143] on icon "button" at bounding box center [293, 146] width 6 height 6
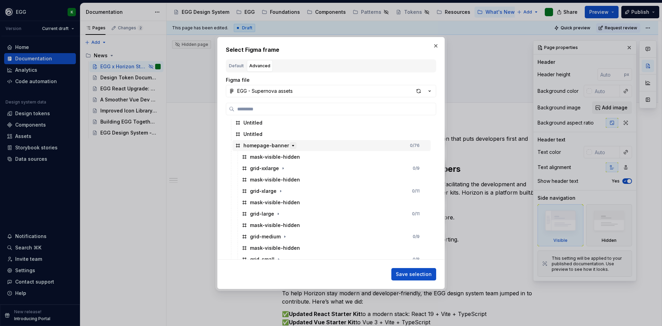
click at [290, 143] on icon "button" at bounding box center [293, 146] width 6 height 6
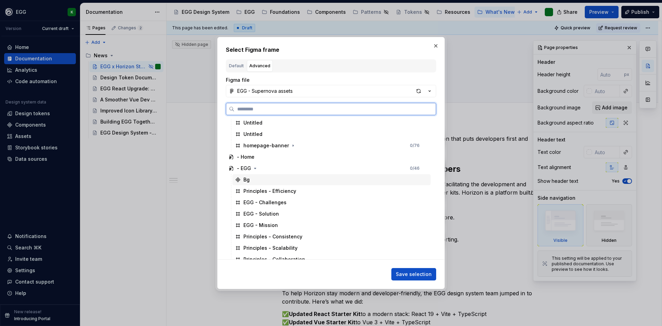
click at [244, 177] on div "Bg" at bounding box center [247, 179] width 6 height 7
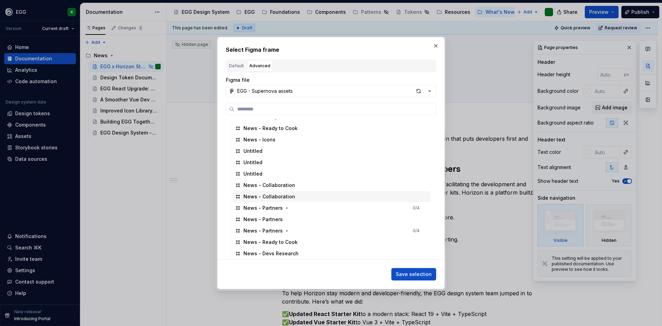
scroll to position [793, 0]
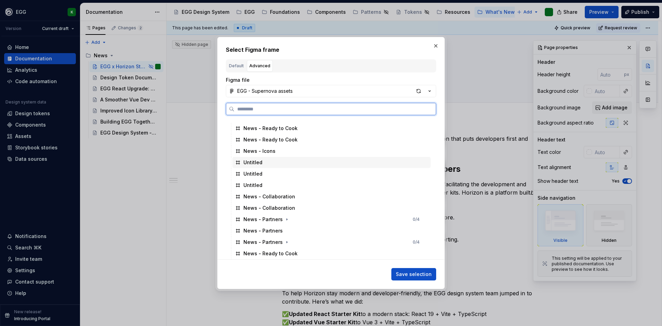
click at [261, 162] on div "Untitled" at bounding box center [253, 162] width 19 height 7
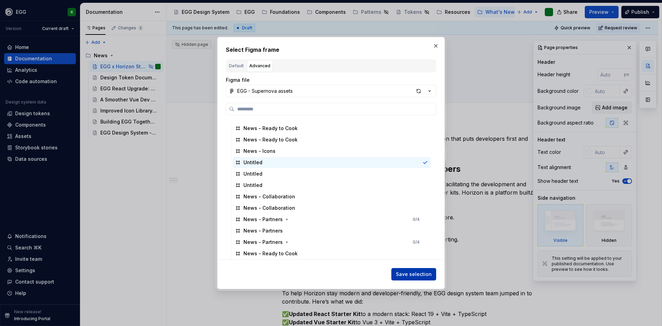
click at [405, 271] on span "Save selection" at bounding box center [414, 274] width 36 height 7
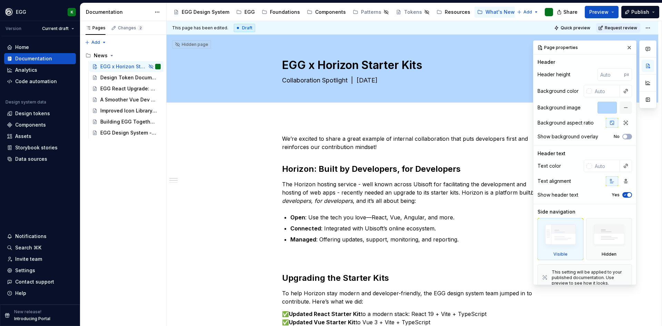
click at [601, 107] on div at bounding box center [607, 107] width 19 height 12
click at [623, 108] on button "button" at bounding box center [626, 107] width 12 height 12
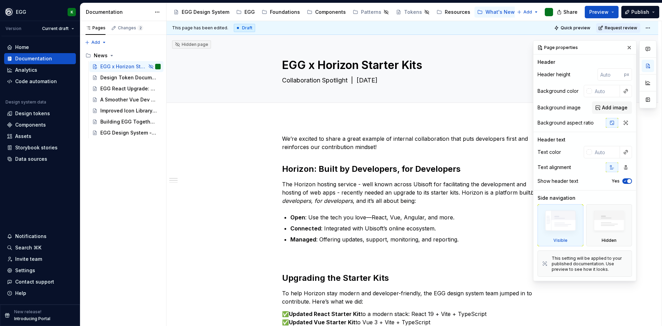
click at [623, 108] on span "Add image" at bounding box center [615, 107] width 26 height 7
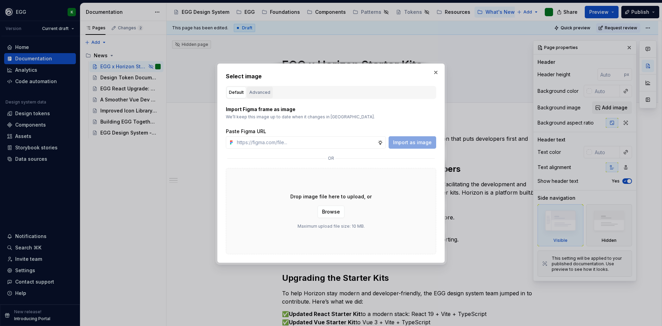
click at [256, 92] on div "Advanced" at bounding box center [259, 92] width 21 height 7
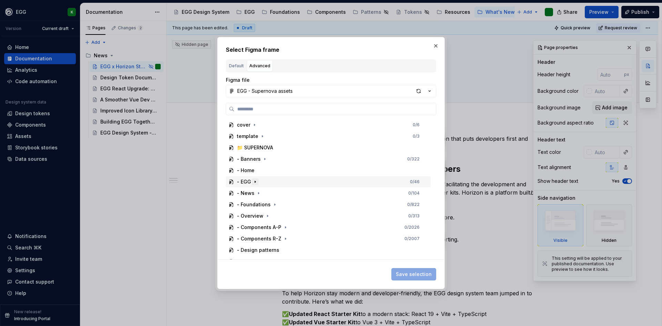
click at [254, 183] on icon "button" at bounding box center [256, 182] width 6 height 6
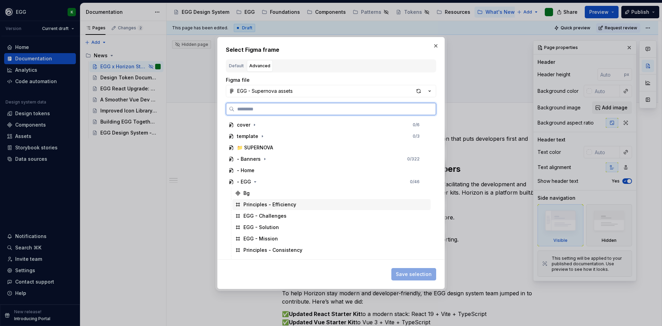
click at [281, 204] on div "Principles - Efficiency" at bounding box center [270, 204] width 53 height 7
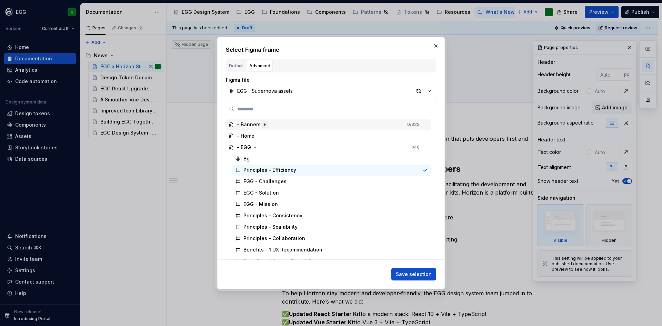
click at [264, 126] on icon "button" at bounding box center [265, 125] width 6 height 6
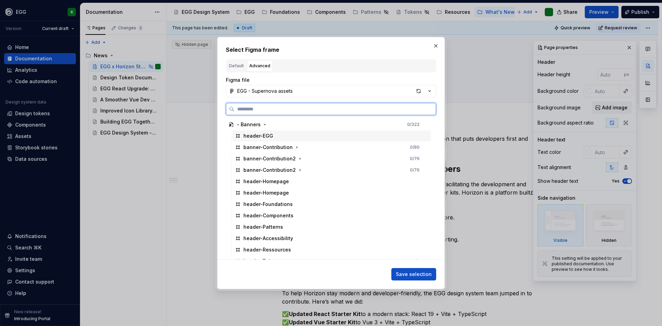
click at [258, 138] on div "header-EGG" at bounding box center [259, 135] width 30 height 7
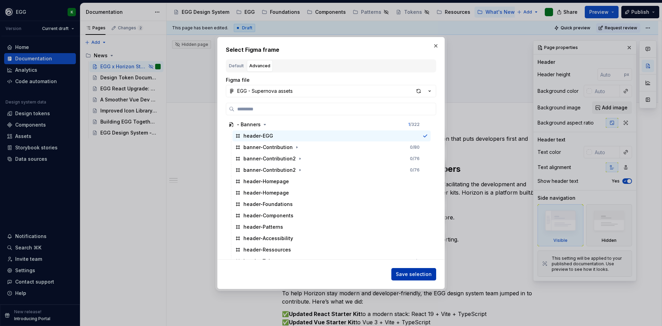
click at [405, 273] on span "Save selection" at bounding box center [414, 274] width 36 height 7
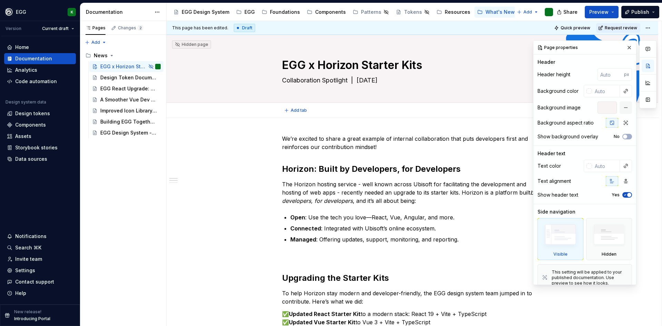
click at [465, 117] on div "Add tab" at bounding box center [413, 110] width 492 height 15
drag, startPoint x: 459, startPoint y: 127, endPoint x: 477, endPoint y: 147, distance: 26.9
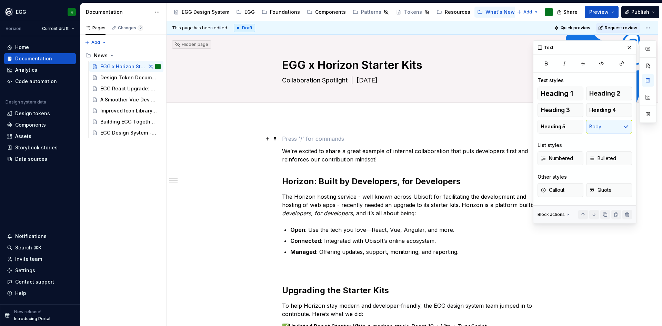
click at [338, 85] on textarea "Collaboration Spotlight | [DATE]" at bounding box center [411, 80] width 261 height 11
click at [239, 79] on div "EGG x Horizon Starter Kits Collaboration Spotlight | [DATE]" at bounding box center [412, 69] width 437 height 68
drag, startPoint x: 627, startPoint y: 49, endPoint x: 563, endPoint y: 104, distance: 85.1
click at [627, 49] on button "button" at bounding box center [630, 48] width 10 height 10
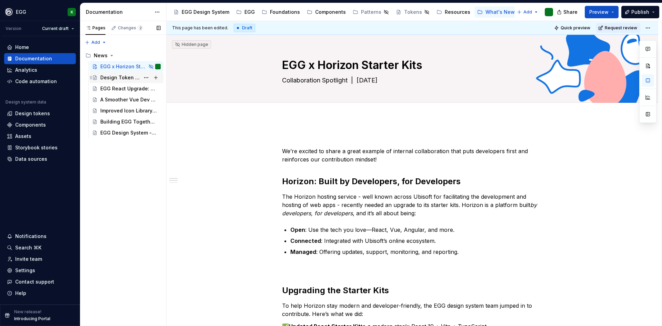
click at [136, 78] on div "Design Token Documentation - Now clearer and smarter! 🎨" at bounding box center [120, 77] width 40 height 7
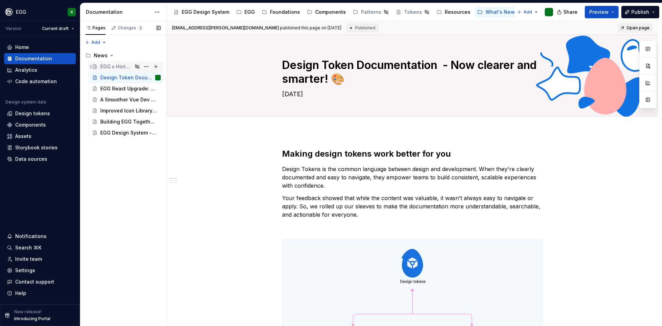
click at [130, 67] on div "EGG x Horizon Starter Kits" at bounding box center [116, 66] width 32 height 7
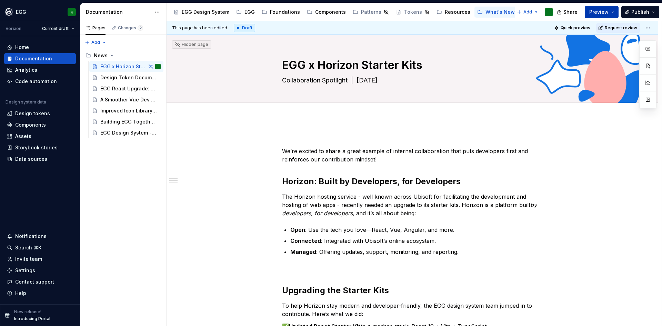
click at [612, 10] on button "Preview" at bounding box center [602, 12] width 34 height 12
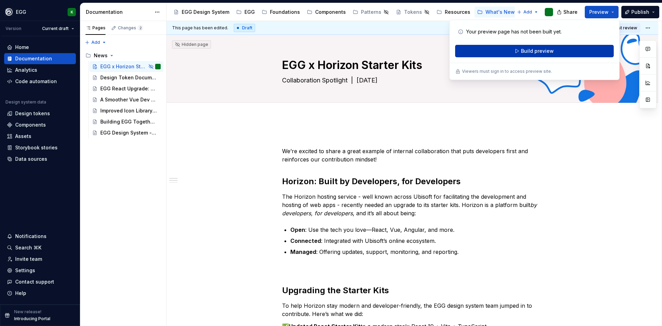
click at [521, 52] on button "Build preview" at bounding box center [534, 51] width 159 height 12
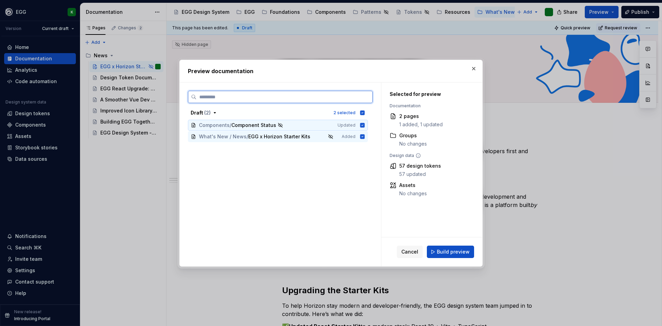
click at [365, 124] on icon at bounding box center [362, 125] width 4 height 4
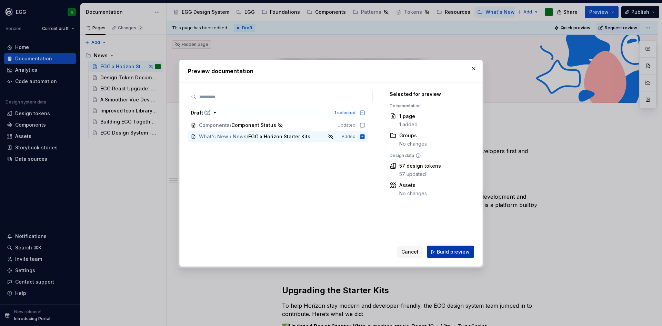
click at [449, 253] on span "Build preview" at bounding box center [453, 251] width 33 height 7
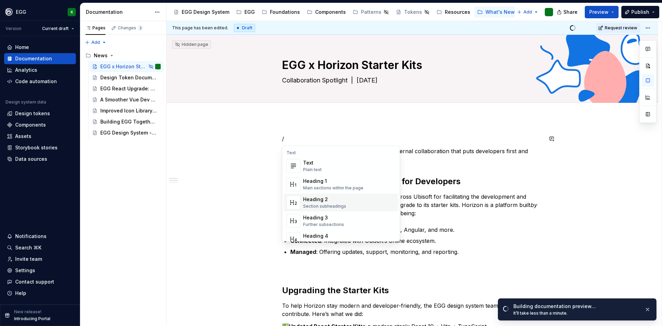
click at [316, 201] on div "Heading 2" at bounding box center [324, 199] width 43 height 7
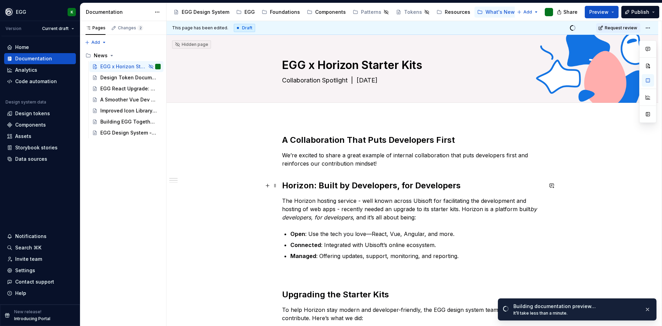
click at [362, 187] on h2 "Horizon: Built by Developers, for Developers" at bounding box center [412, 185] width 261 height 11
click at [276, 185] on span at bounding box center [276, 186] width 6 height 10
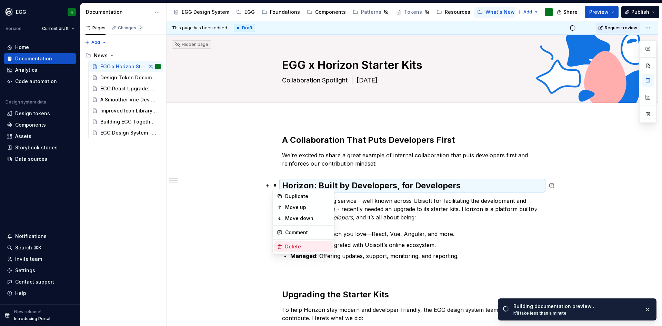
click at [293, 244] on div "Delete" at bounding box center [307, 246] width 45 height 7
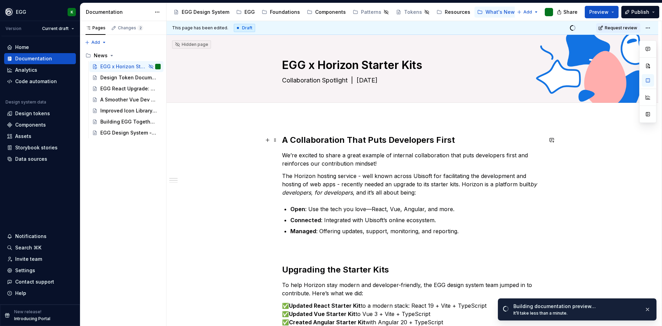
click at [307, 142] on h2 "A Collaboration That Puts Developers First" at bounding box center [412, 140] width 261 height 11
click at [113, 76] on div "Design Token Documentation - Now clearer and smarter! 🎨" at bounding box center [120, 77] width 40 height 7
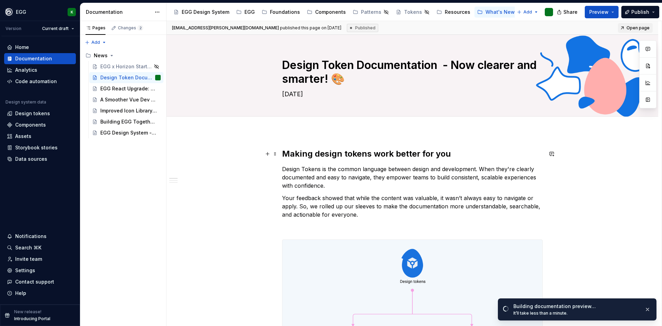
click at [303, 154] on h2 "Making design tokens work better for you" at bounding box center [412, 153] width 261 height 11
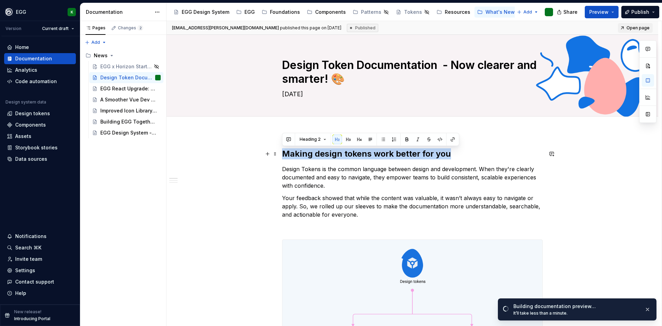
click at [303, 154] on h2 "Making design tokens work better for you" at bounding box center [412, 153] width 261 height 11
click at [122, 66] on div "EGG x Horizon Starter Kits" at bounding box center [116, 66] width 32 height 7
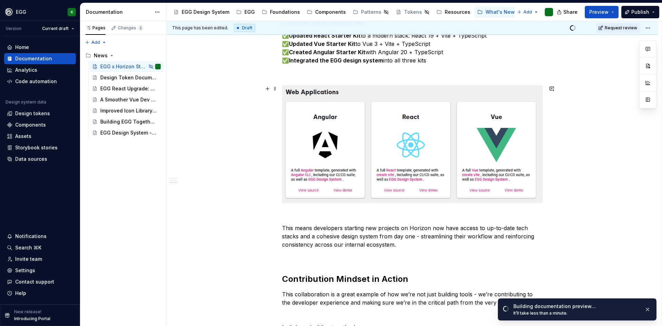
scroll to position [276, 0]
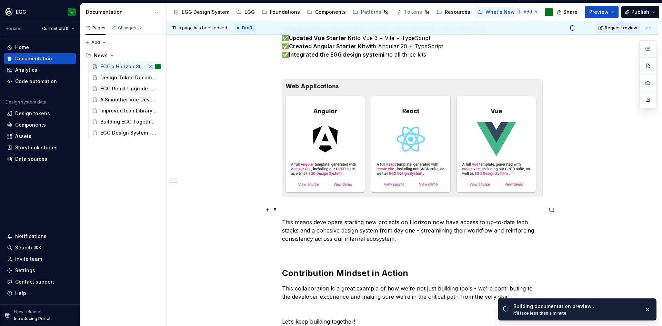
click at [355, 210] on p at bounding box center [412, 210] width 261 height 8
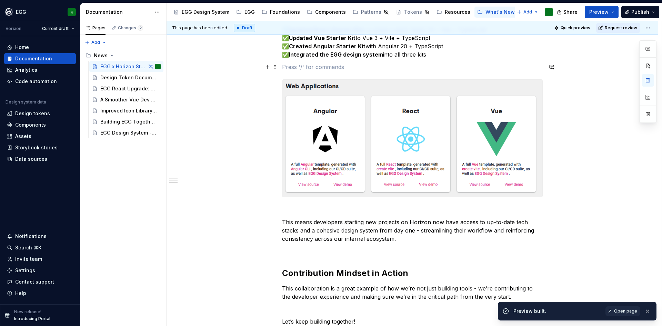
click at [318, 66] on p at bounding box center [412, 67] width 261 height 8
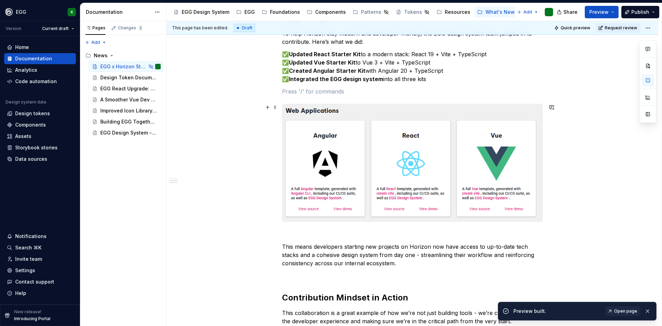
scroll to position [241, 0]
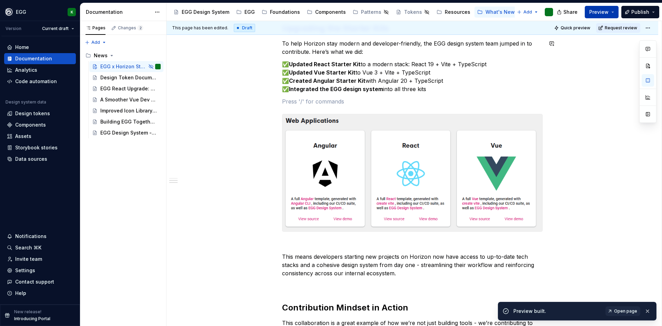
click at [601, 10] on span "Preview" at bounding box center [599, 12] width 19 height 7
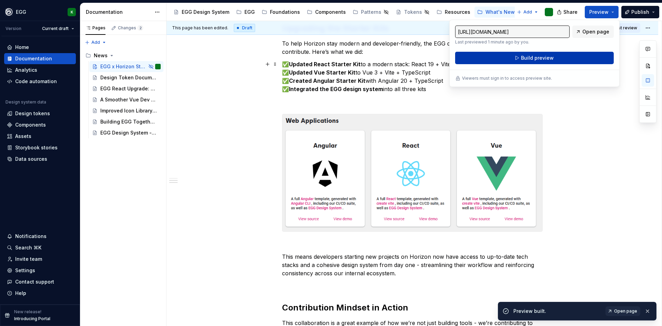
click at [537, 62] on button "Build preview" at bounding box center [534, 58] width 159 height 12
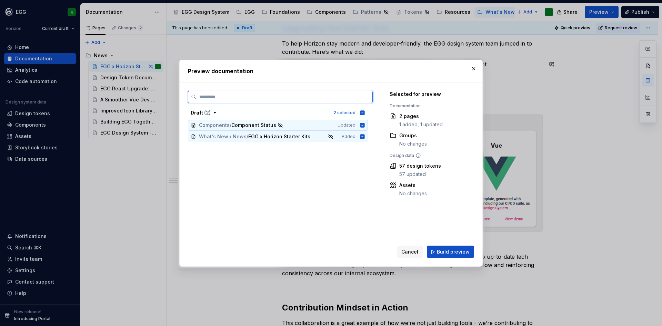
click at [362, 126] on icon at bounding box center [362, 125] width 4 height 4
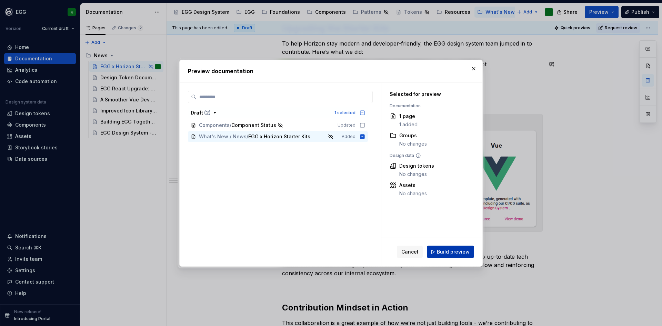
click at [449, 254] on span "Build preview" at bounding box center [453, 251] width 33 height 7
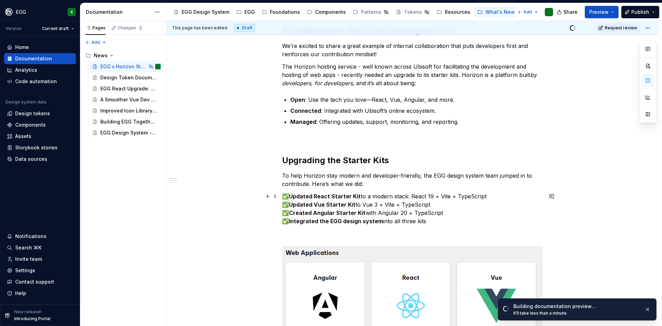
scroll to position [103, 0]
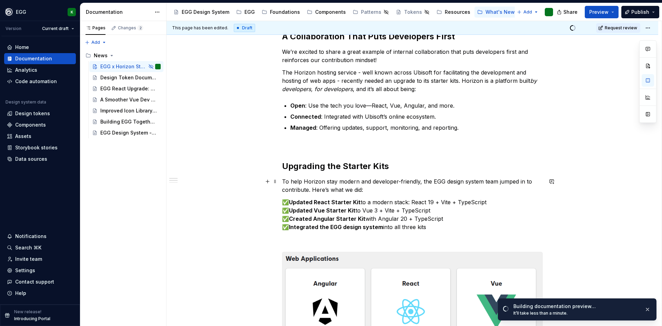
click at [344, 182] on p "To help Horizon stay modern and developer-friendly, the EGG design system team …" at bounding box center [412, 185] width 261 height 17
click at [352, 183] on p "To help Horizon stay modern and developer-friendly, the EGG design system team …" at bounding box center [412, 185] width 261 height 17
click at [347, 181] on p "To help Horizon stay modern and developer-friendly, the EGG design system team …" at bounding box center [412, 185] width 261 height 17
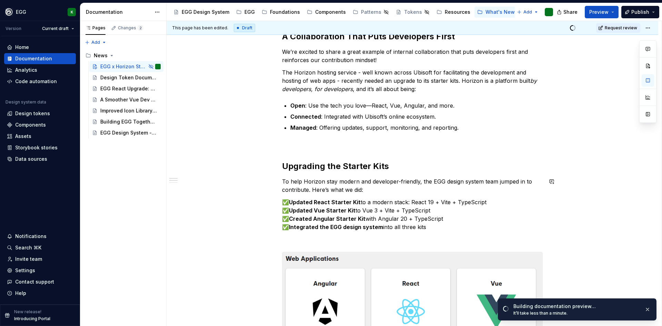
click at [384, 194] on div "A Collaboration That Puts Developers First We’re excited to share a great examp…" at bounding box center [412, 264] width 261 height 467
click at [348, 181] on p "To help Horizon stay modern and developer-friendly, the EGG design system team …" at bounding box center [412, 185] width 261 height 17
click at [369, 188] on p "To help Horizon stay modern and developer-friendly, the EGG design system team …" at bounding box center [412, 185] width 261 height 17
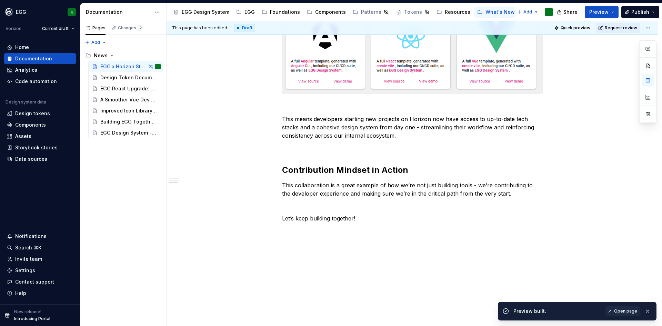
scroll to position [379, 0]
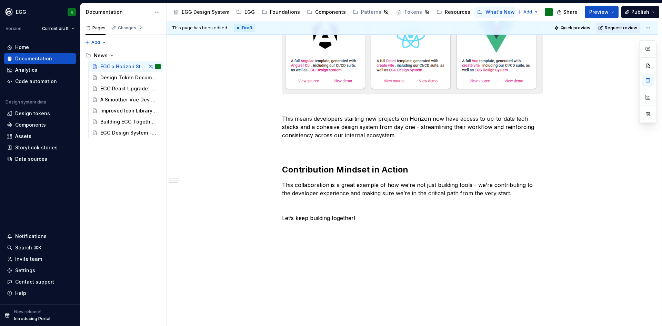
type textarea "*"
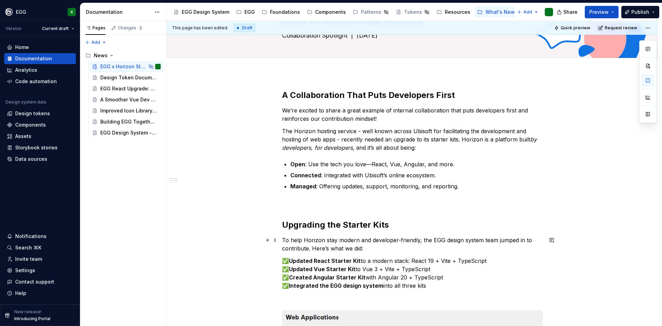
scroll to position [34, 0]
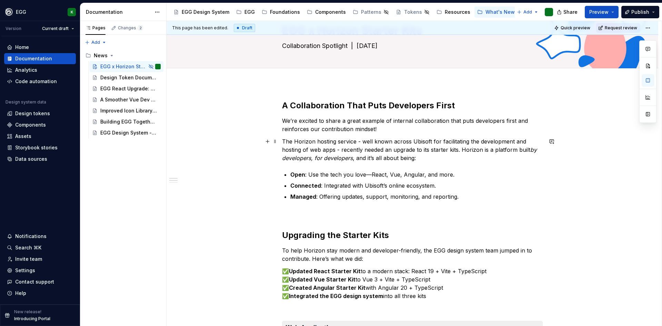
click at [319, 143] on p "The Horizon hosting service - well known across Ubisoft for facilitating the de…" at bounding box center [412, 149] width 261 height 25
click at [339, 141] on p "The Horizon Hosting service - well known across Ubisoft for facilitating the de…" at bounding box center [412, 149] width 261 height 25
type textarea "*"
drag, startPoint x: 316, startPoint y: 141, endPoint x: 355, endPoint y: 139, distance: 39.4
click at [355, 139] on p "The Horizon Hosting service - well known across Ubisoft for facilitating the de…" at bounding box center [412, 149] width 261 height 25
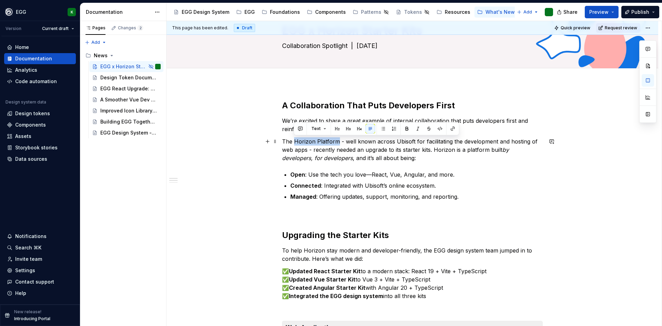
drag, startPoint x: 337, startPoint y: 140, endPoint x: 295, endPoint y: 144, distance: 41.9
click at [295, 144] on p "The Horizon Platform - well known across Ubisoft for facilitating the developme…" at bounding box center [412, 149] width 261 height 25
click at [454, 127] on button "button" at bounding box center [453, 129] width 10 height 10
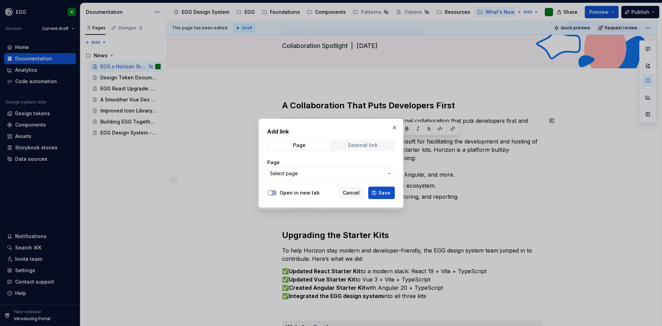
click at [368, 145] on div "External link" at bounding box center [362, 145] width 29 height 6
click at [292, 174] on input "URL" at bounding box center [331, 173] width 128 height 12
paste input "[URL][DOMAIN_NAME]"
type input "[URL][DOMAIN_NAME]"
click at [274, 190] on button "Open in new tab" at bounding box center [272, 193] width 10 height 6
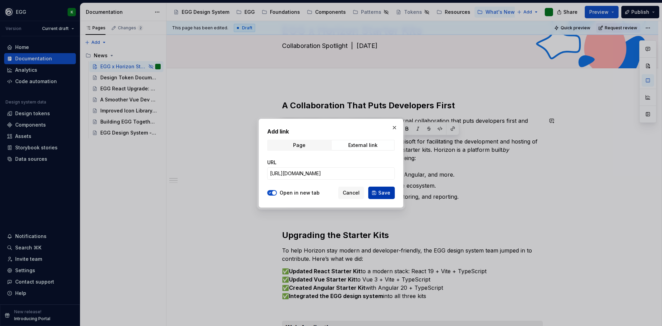
click at [387, 193] on span "Save" at bounding box center [384, 192] width 12 height 7
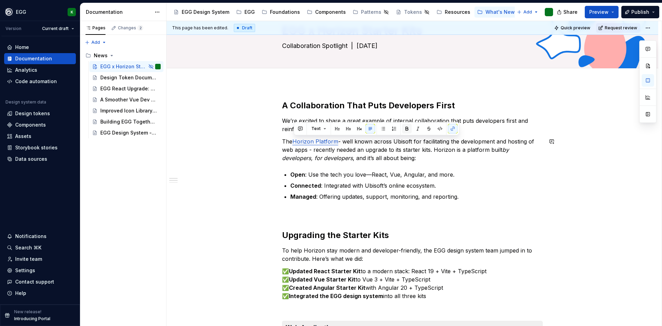
click at [408, 128] on button "button" at bounding box center [407, 129] width 10 height 10
click at [489, 181] on ul "Open : Use the tech you love—React, Vue, Angular, and more. Connected : Integra…" at bounding box center [416, 185] width 253 height 30
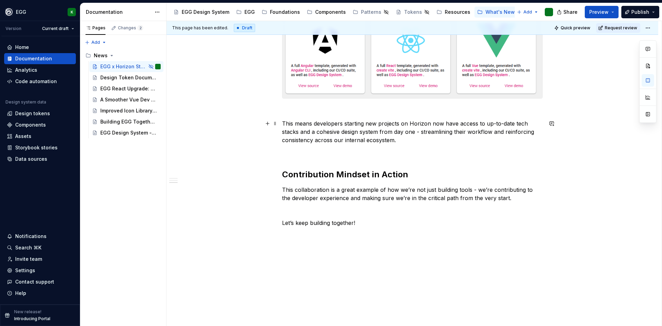
scroll to position [379, 0]
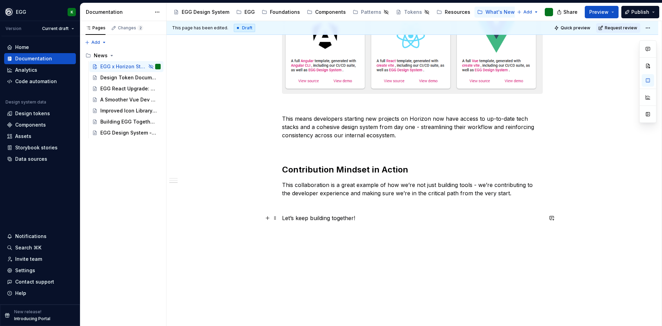
click at [372, 217] on p "Let’s keep building together!" at bounding box center [412, 218] width 261 height 8
type textarea "*"
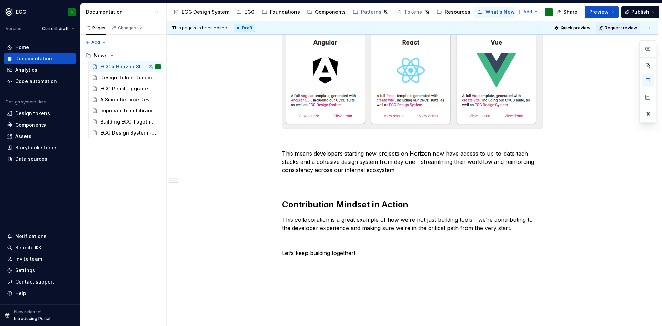
scroll to position [345, 0]
click at [355, 253] on p "Let’s keep building together!" at bounding box center [412, 252] width 261 height 8
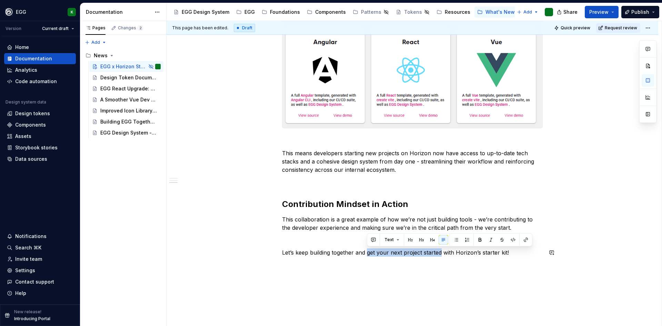
drag, startPoint x: 367, startPoint y: 254, endPoint x: 441, endPoint y: 259, distance: 74.0
click at [441, 259] on div "A Collaboration That Puts Developers First We’re excited to share a great examp…" at bounding box center [412, 27] width 261 height 475
click at [524, 238] on button "button" at bounding box center [526, 240] width 10 height 10
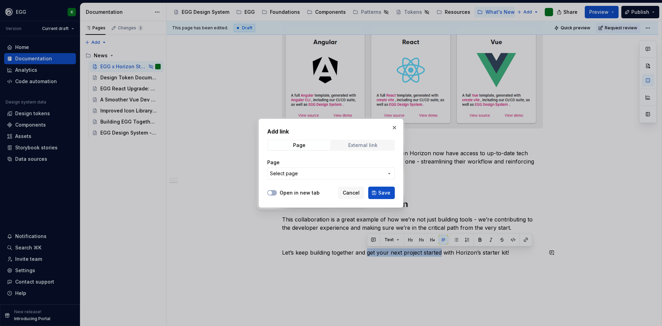
click at [359, 141] on span "External link" at bounding box center [363, 145] width 62 height 10
click at [310, 174] on input "URL" at bounding box center [331, 173] width 128 height 12
paste input "[URL][DOMAIN_NAME]"
type input "[URL][DOMAIN_NAME]"
click at [285, 191] on label "Open in new tab" at bounding box center [300, 192] width 40 height 7
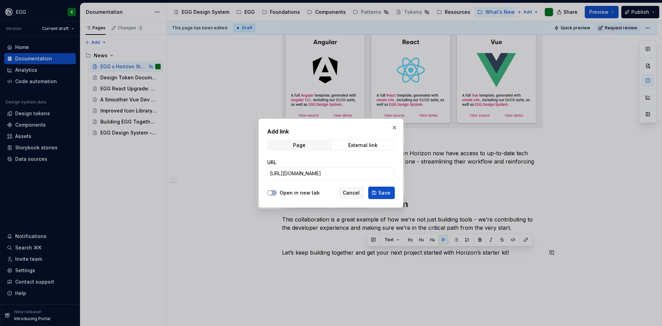
click at [277, 191] on button "Open in new tab" at bounding box center [272, 193] width 10 height 6
click at [377, 191] on button "Save" at bounding box center [381, 193] width 27 height 12
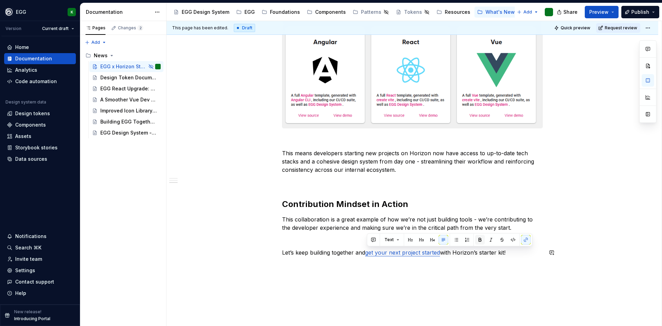
click at [479, 238] on button "button" at bounding box center [480, 240] width 10 height 10
click at [493, 276] on div "A Collaboration That Puts Developers First We’re excited to share a great examp…" at bounding box center [413, 68] width 492 height 590
click at [508, 251] on p "Let’s keep building together and get your next project started with Horizon’s s…" at bounding box center [412, 252] width 261 height 8
click at [303, 291] on div "A Collaboration That Puts Developers First We’re excited to share a great examp…" at bounding box center [413, 74] width 492 height 602
click at [611, 10] on button "Preview" at bounding box center [602, 12] width 34 height 12
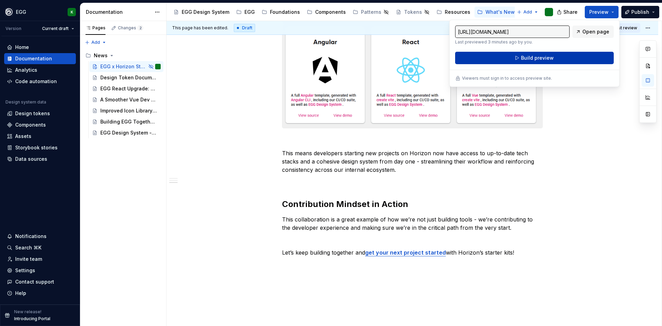
click at [539, 59] on span "Build preview" at bounding box center [537, 58] width 33 height 7
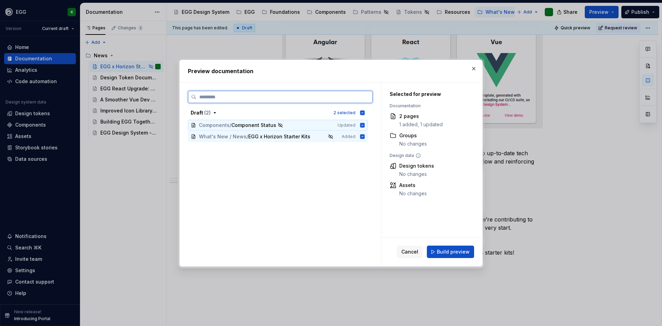
click at [363, 123] on icon at bounding box center [362, 125] width 4 height 4
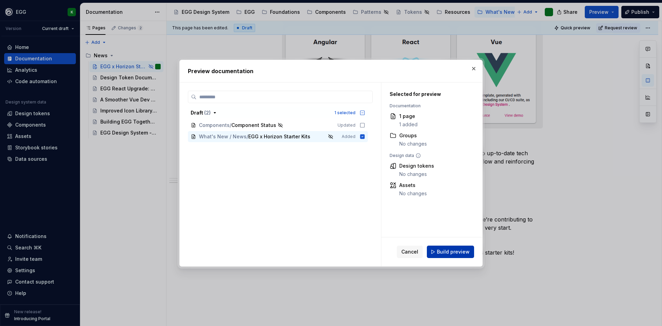
click at [447, 254] on span "Build preview" at bounding box center [453, 251] width 33 height 7
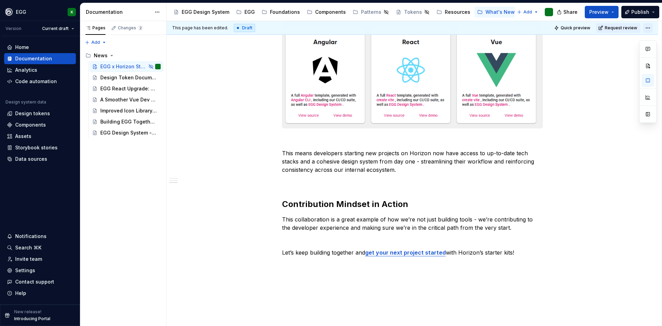
click at [652, 25] on html "EGG K Version Current draft Home Documentation Analytics Code automation Design…" at bounding box center [331, 163] width 662 height 326
click at [625, 50] on div "Open preview" at bounding box center [635, 52] width 45 height 7
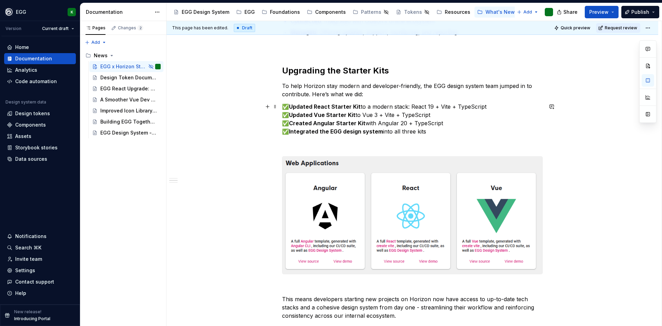
click at [382, 125] on p "✅ Updated React Starter Kit to a modern stack: React 19 + Vite + TypeScript ✅ U…" at bounding box center [412, 118] width 261 height 33
click at [431, 130] on p "✅ Updated React Starter Kit to a modern stack: React 19 + Vite + TypeScript ✅ U…" at bounding box center [412, 118] width 261 height 33
click at [439, 131] on p "✅ Updated React Starter Kit to a modern stack: React 19 + Vite + TypeScript ✅ U…" at bounding box center [412, 118] width 261 height 33
click at [427, 131] on p "✅ Updated React Starter Kit to a modern stack: React 19 + Vite + TypeScript ✅ U…" at bounding box center [412, 118] width 261 height 33
drag, startPoint x: 427, startPoint y: 132, endPoint x: 441, endPoint y: 131, distance: 13.5
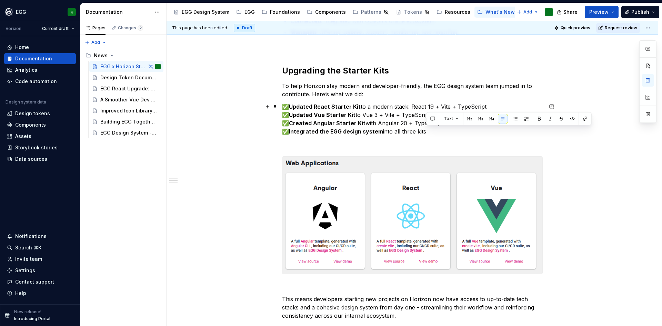
click at [441, 131] on p "✅ Updated React Starter Kit to a modern stack: React 19 + Vite + TypeScript ✅ U…" at bounding box center [412, 118] width 261 height 33
drag, startPoint x: 428, startPoint y: 132, endPoint x: 415, endPoint y: 131, distance: 12.8
click at [415, 131] on p "✅ Updated React Starter Kit to a modern stack: React 19 + Vite + TypeScript ✅ U…" at bounding box center [412, 118] width 261 height 33
click at [439, 133] on p "✅ Updated React Starter Kit to a modern stack: React 19 + Vite + TypeScript ✅ U…" at bounding box center [412, 118] width 261 height 33
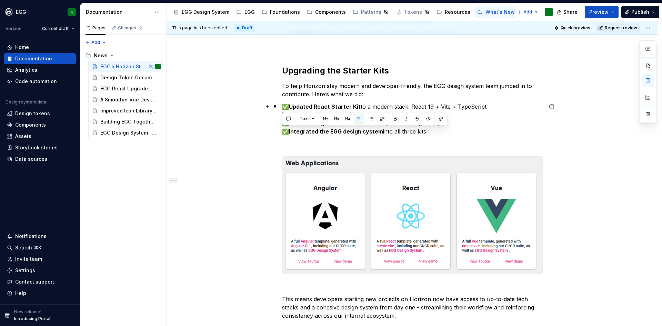
drag, startPoint x: 291, startPoint y: 130, endPoint x: 284, endPoint y: 129, distance: 7.3
click at [284, 129] on p "✅ Updated React Starter Kit to a modern stack: React 19 + Vite + TypeScript ✅ U…" at bounding box center [412, 118] width 261 height 33
click at [314, 136] on div "A Collaboration That Puts Developers First We’re excited to share a great examp…" at bounding box center [412, 174] width 261 height 479
click at [430, 132] on p "✅ Updated React Starter Kit to a modern stack: React 19 + Vite + TypeScript ✅ U…" at bounding box center [412, 118] width 261 height 33
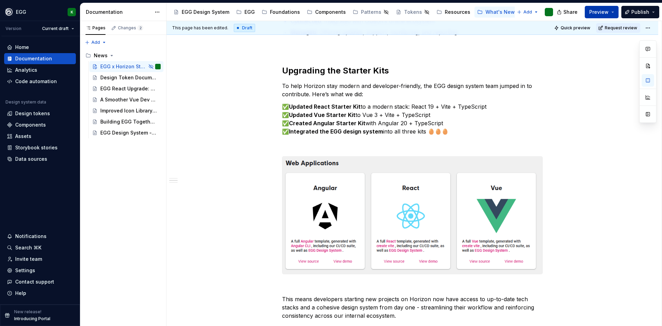
click at [617, 12] on button "Preview" at bounding box center [602, 12] width 34 height 12
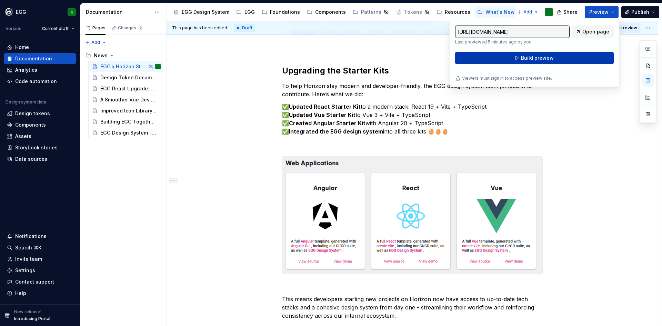
click at [532, 57] on span "Build preview" at bounding box center [537, 58] width 33 height 7
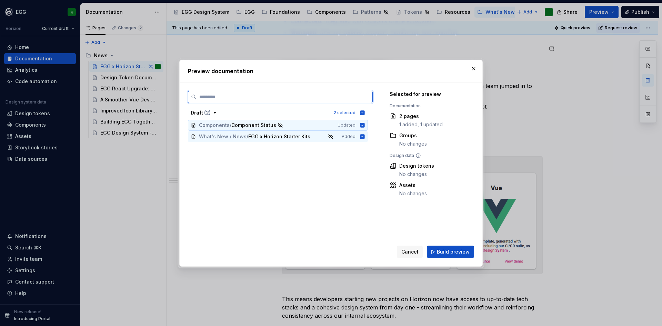
click at [362, 125] on icon at bounding box center [362, 125] width 4 height 4
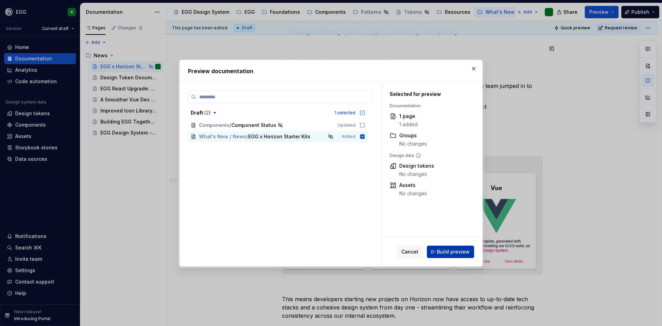
click at [444, 250] on span "Build preview" at bounding box center [453, 251] width 33 height 7
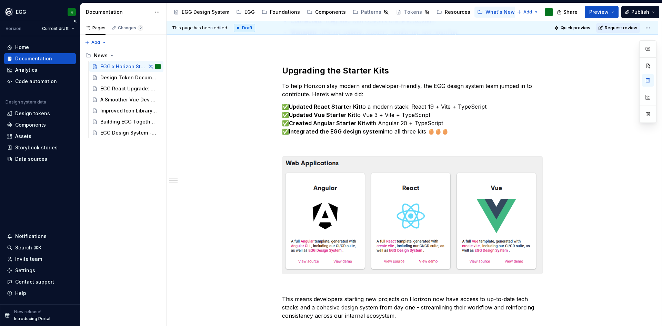
type textarea "*"
